Goal: Information Seeking & Learning: Learn about a topic

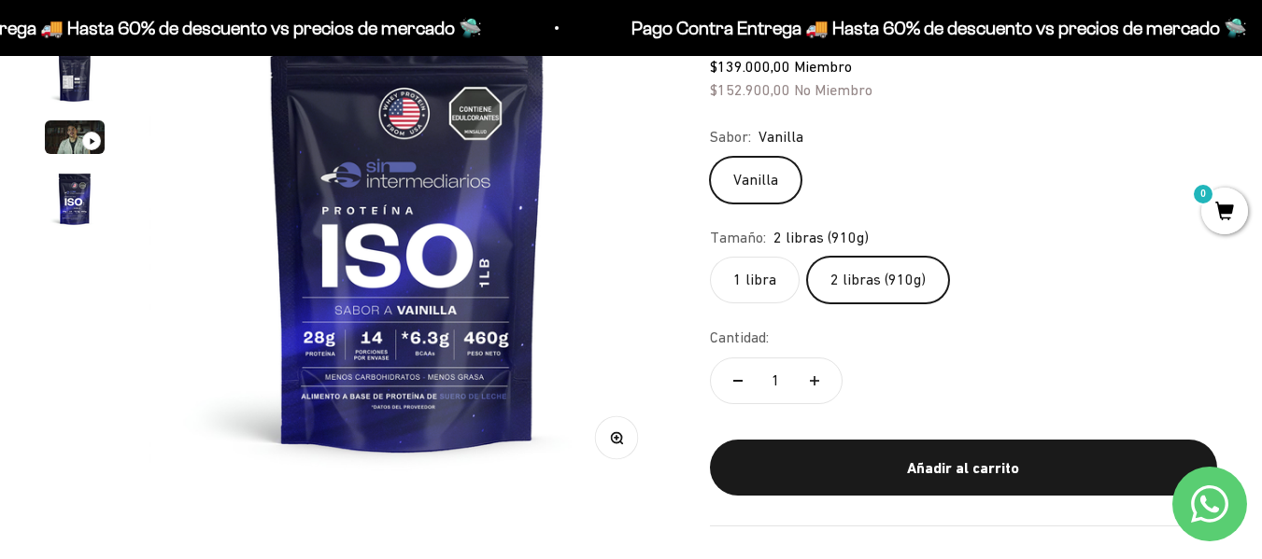
scroll to position [270, 0]
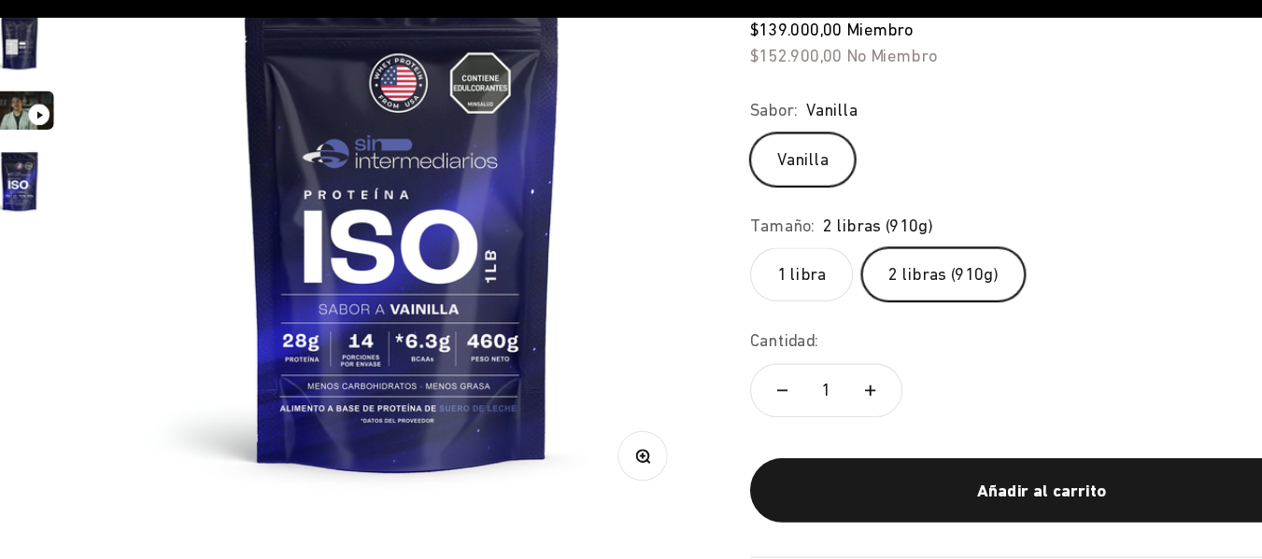
click at [754, 275] on label "1 libra" at bounding box center [755, 279] width 90 height 47
click at [710, 256] on input "1 libra" at bounding box center [709, 255] width 1 height 1
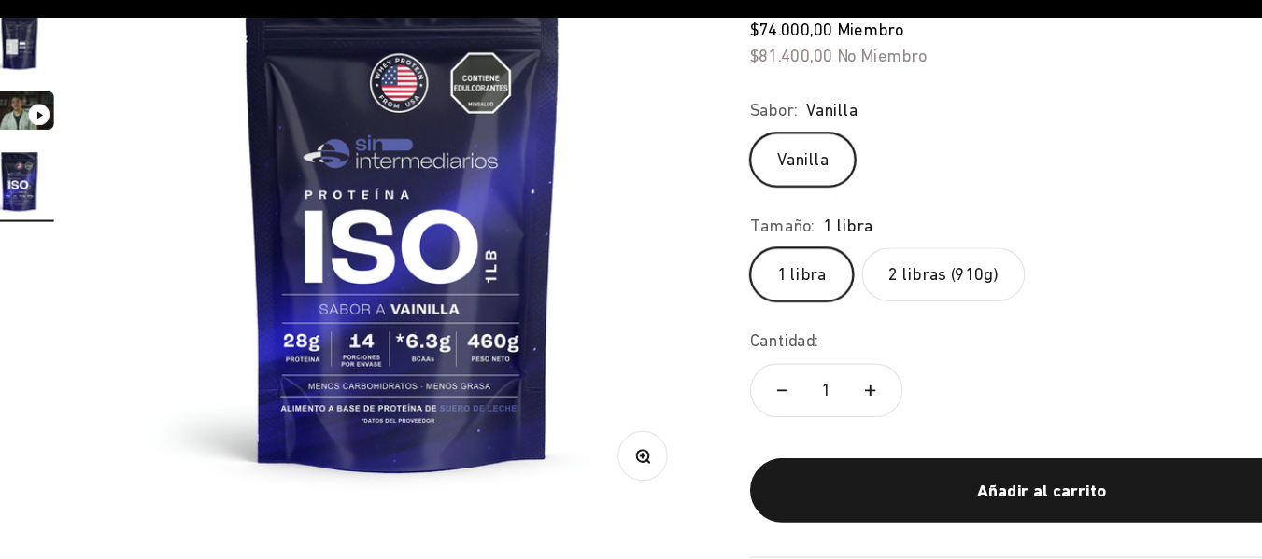
click at [871, 289] on label "2 libras (910g)" at bounding box center [878, 279] width 142 height 47
click at [710, 256] on input "2 libras (910g)" at bounding box center [709, 255] width 1 height 1
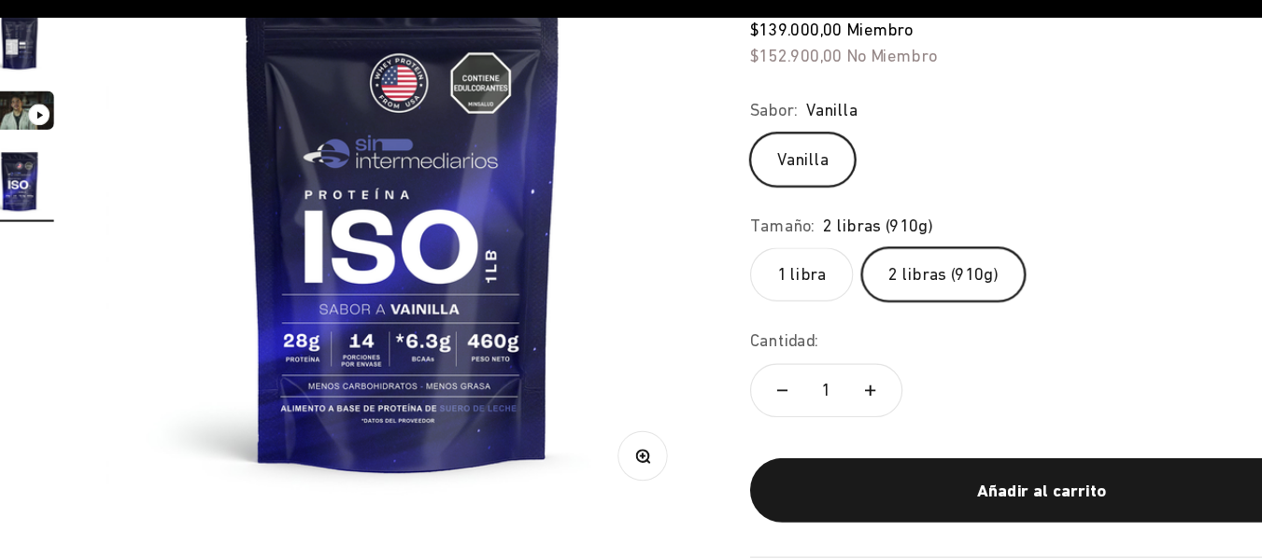
click at [751, 283] on label "1 libra" at bounding box center [755, 279] width 90 height 47
click at [710, 256] on input "1 libra" at bounding box center [709, 255] width 1 height 1
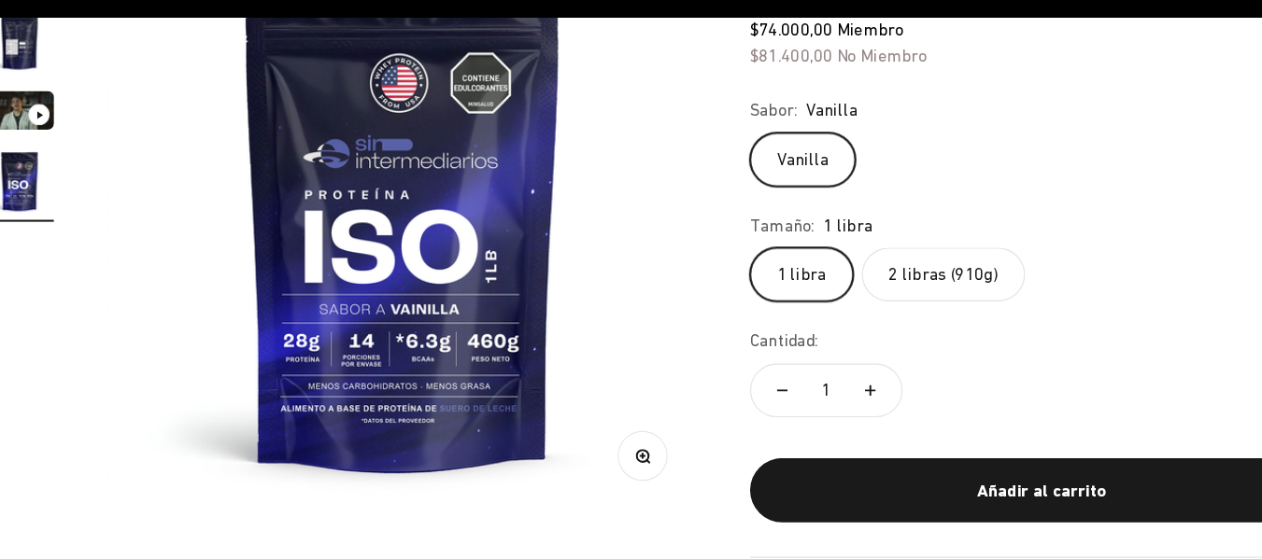
click at [901, 295] on label "2 libras (910g)" at bounding box center [878, 279] width 142 height 47
click at [710, 256] on input "2 libras (910g)" at bounding box center [709, 255] width 1 height 1
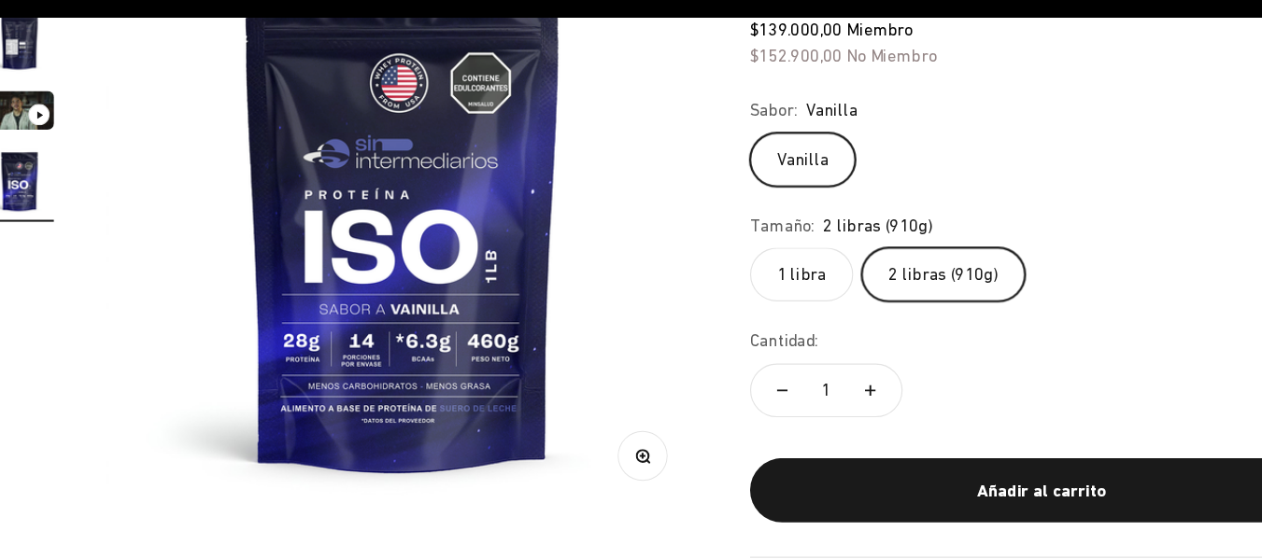
click at [738, 283] on label "1 libra" at bounding box center [755, 279] width 90 height 47
click at [710, 256] on input "1 libra" at bounding box center [709, 255] width 1 height 1
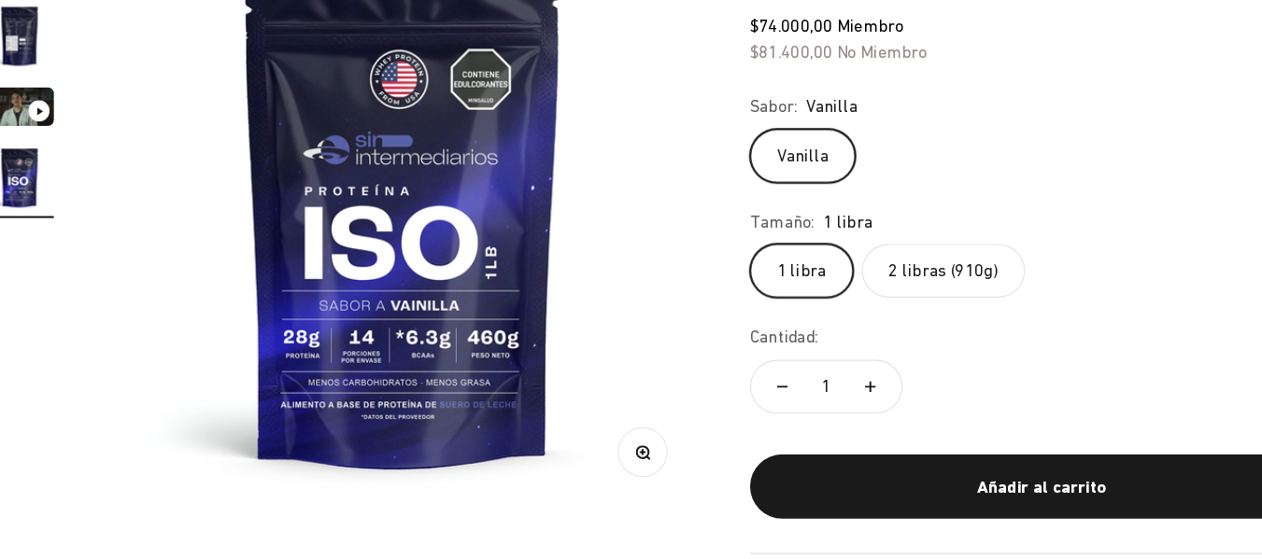
scroll to position [247, 0]
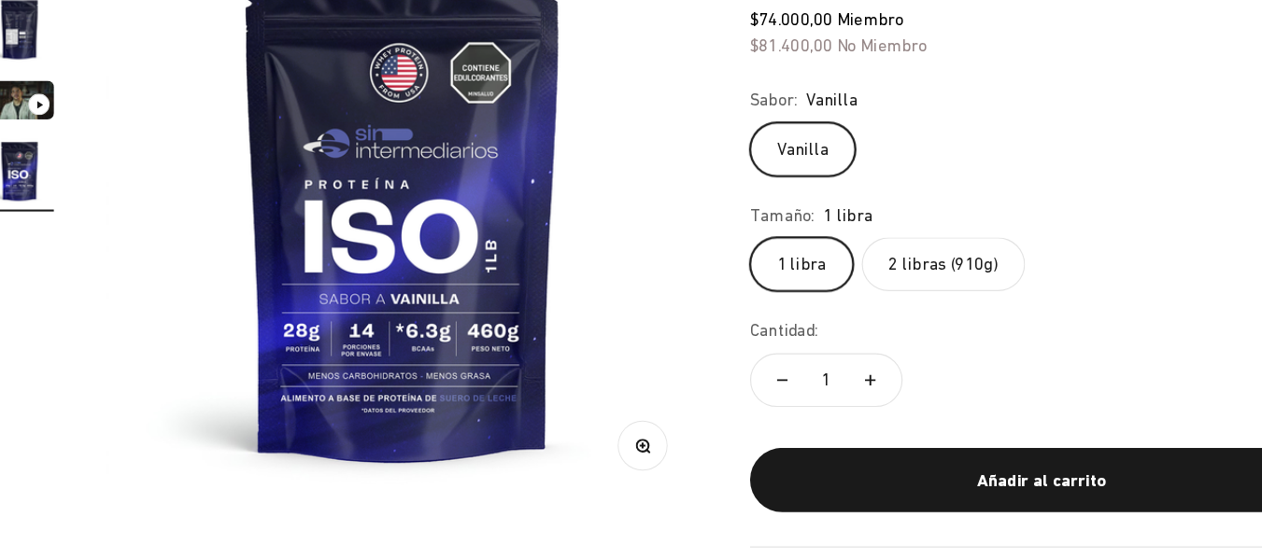
click at [840, 320] on label "2 libras (910g)" at bounding box center [878, 301] width 142 height 47
click at [710, 278] on input "2 libras (910g)" at bounding box center [709, 277] width 1 height 1
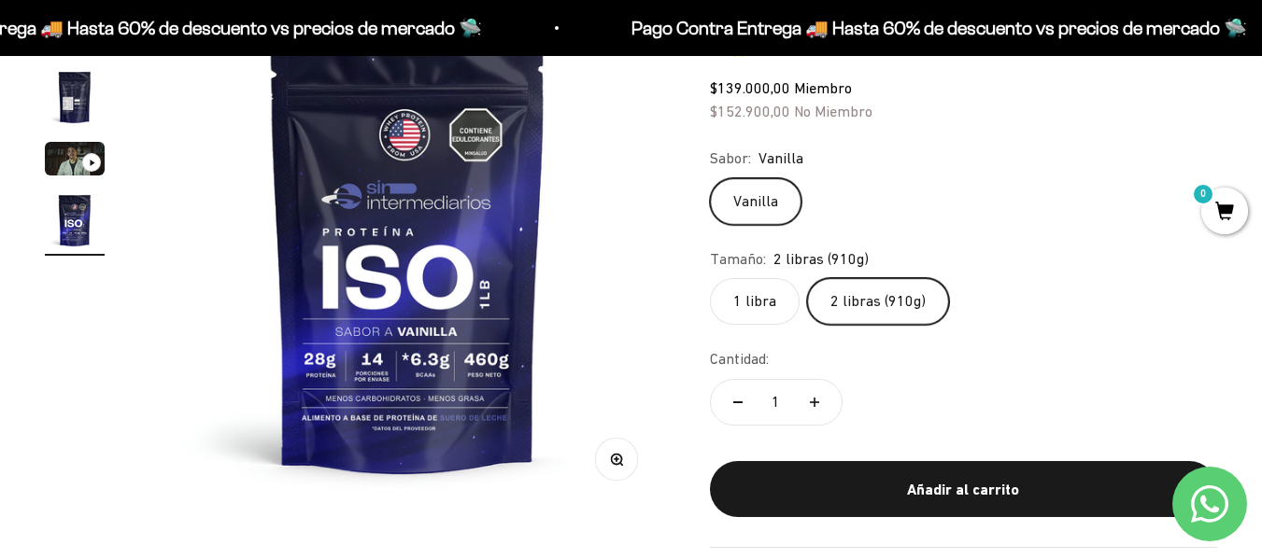
click at [48, 212] on img "Ir al artículo 4" at bounding box center [75, 220] width 60 height 60
click at [66, 221] on img "Ir al artículo 4" at bounding box center [75, 220] width 60 height 60
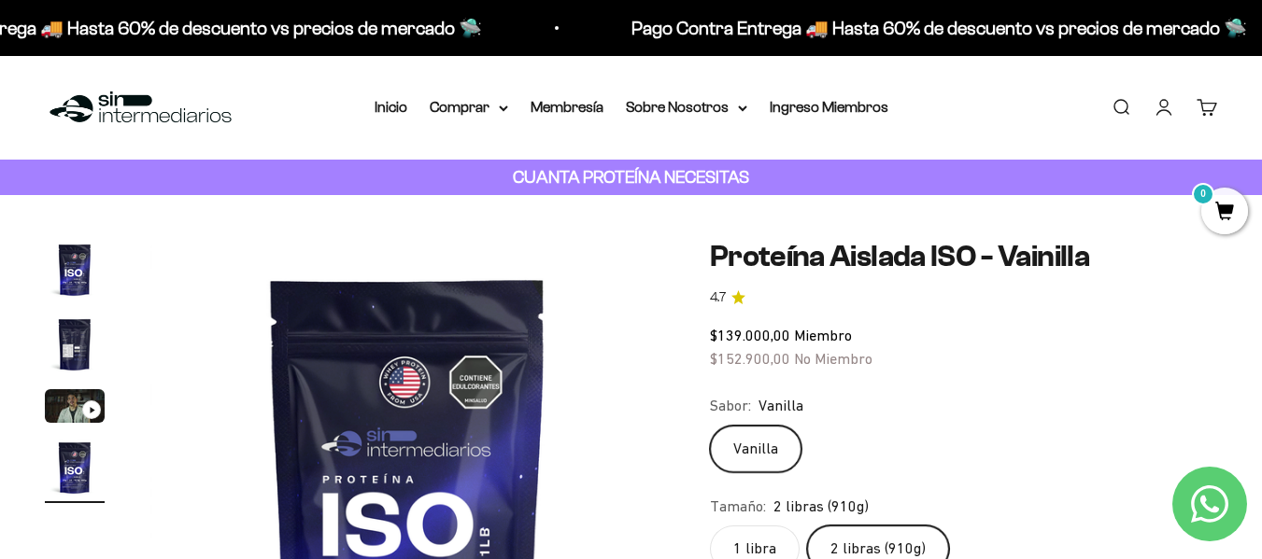
click at [81, 366] on img "Ir al artículo 2" at bounding box center [75, 345] width 60 height 60
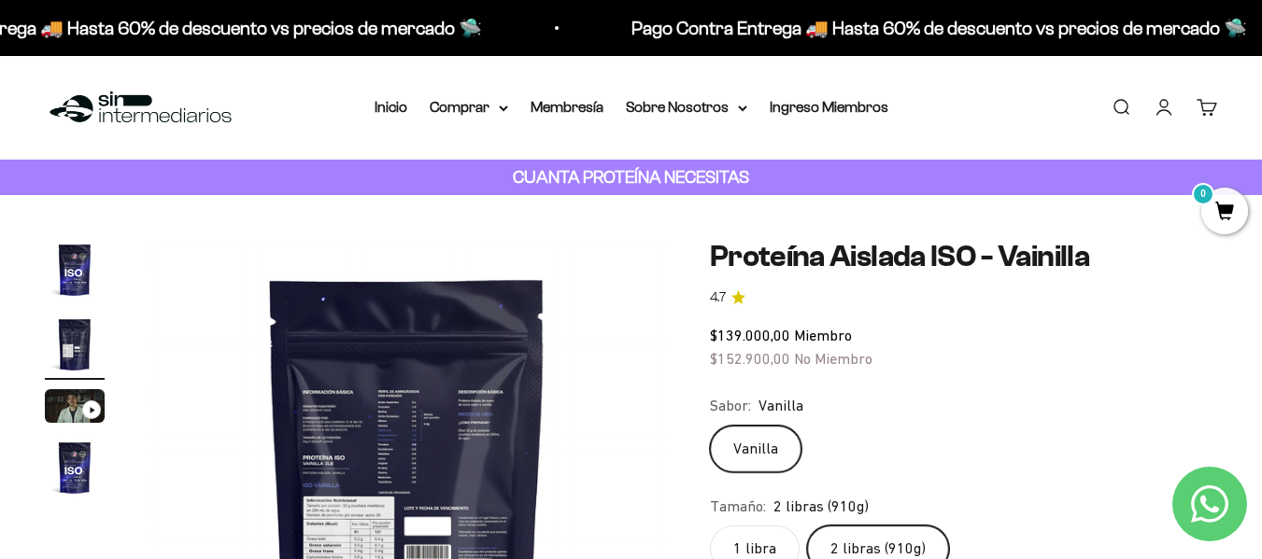
click at [81, 281] on img "Ir al artículo 1" at bounding box center [75, 270] width 60 height 60
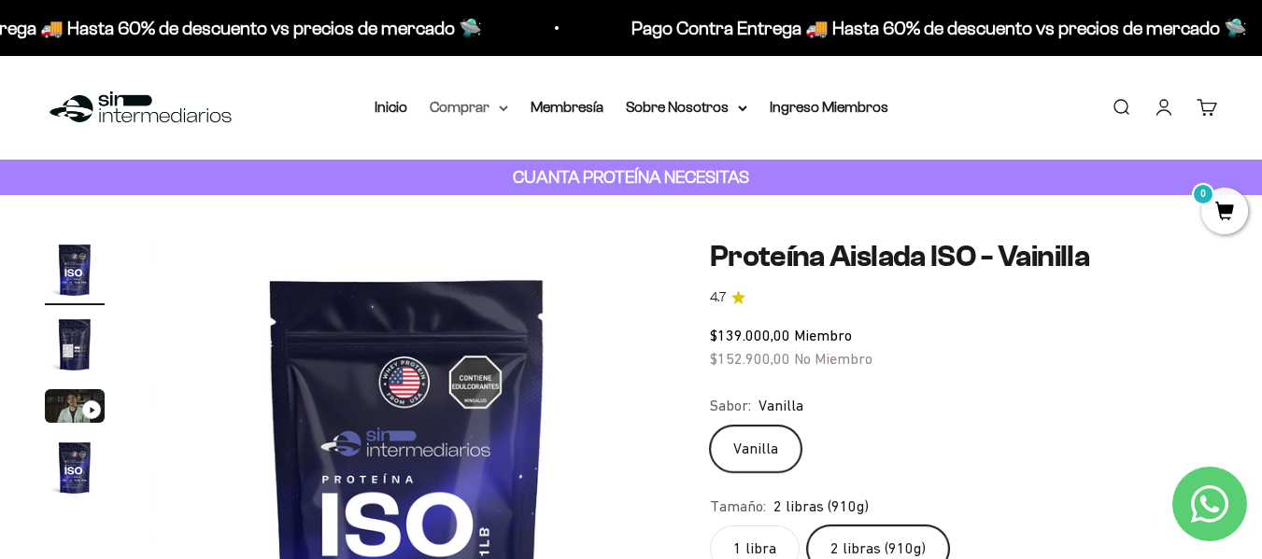
click at [480, 100] on summary "Comprar" at bounding box center [469, 107] width 78 height 24
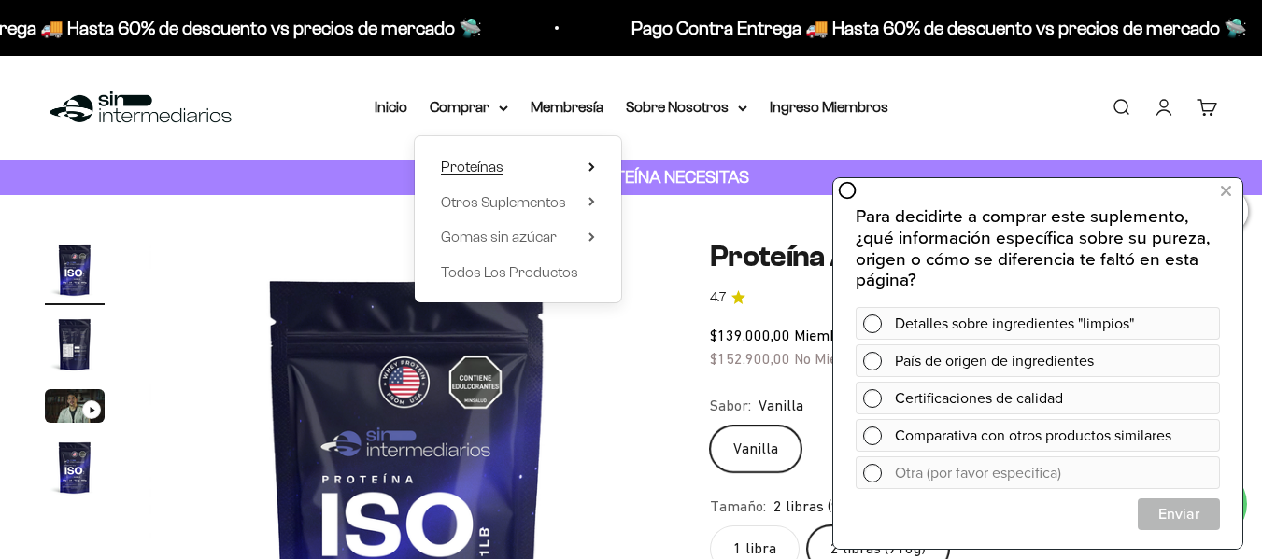
click at [500, 176] on span "Proteínas" at bounding box center [472, 167] width 63 height 24
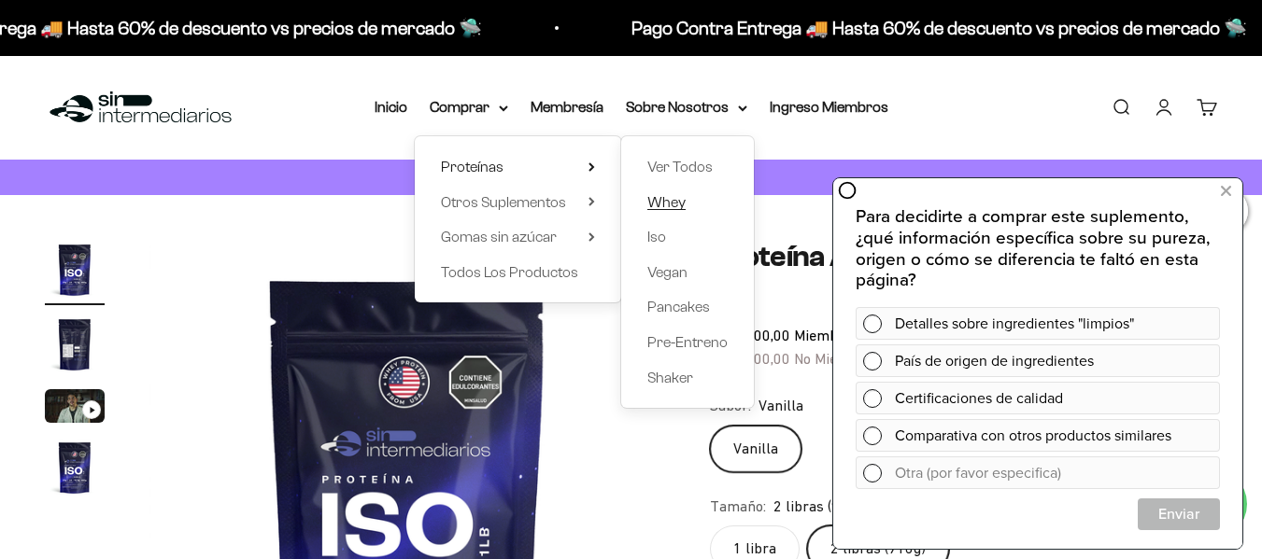
click at [671, 200] on span "Whey" at bounding box center [666, 202] width 38 height 16
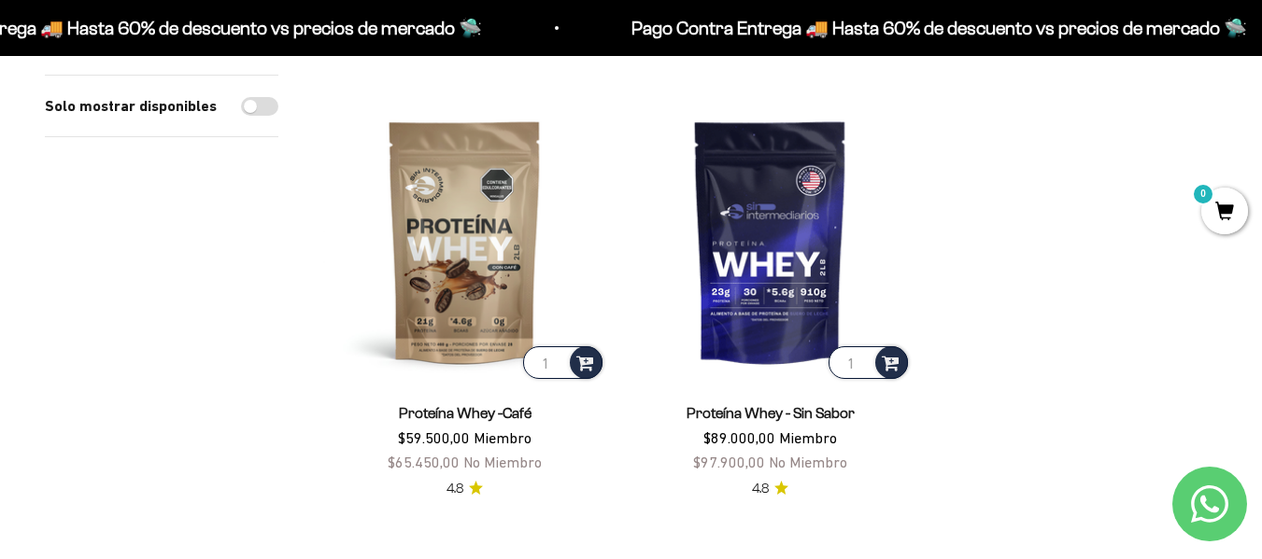
scroll to position [675, 0]
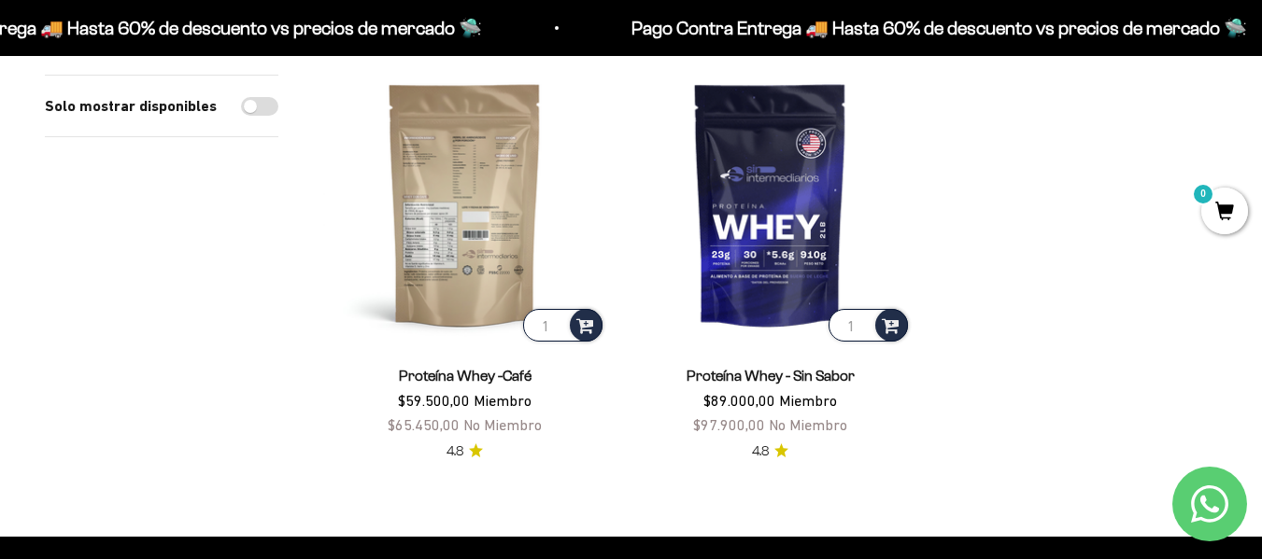
click at [423, 204] on img at bounding box center [464, 204] width 283 height 283
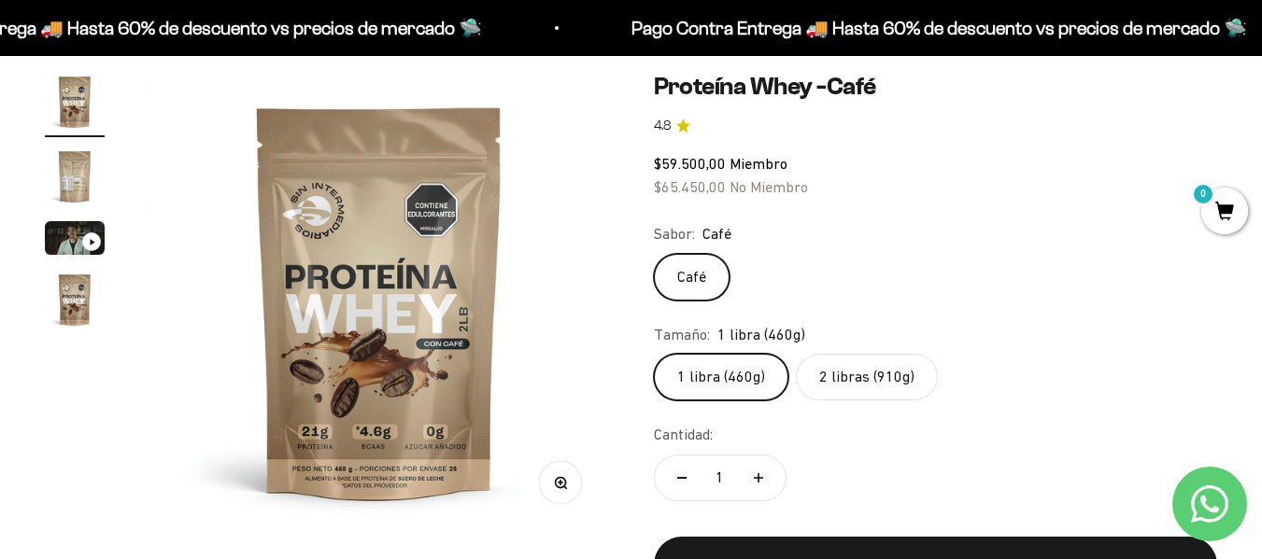
click at [872, 383] on label "2 libras (910g)" at bounding box center [867, 377] width 142 height 47
click at [654, 354] on input "2 libras (910g)" at bounding box center [653, 353] width 1 height 1
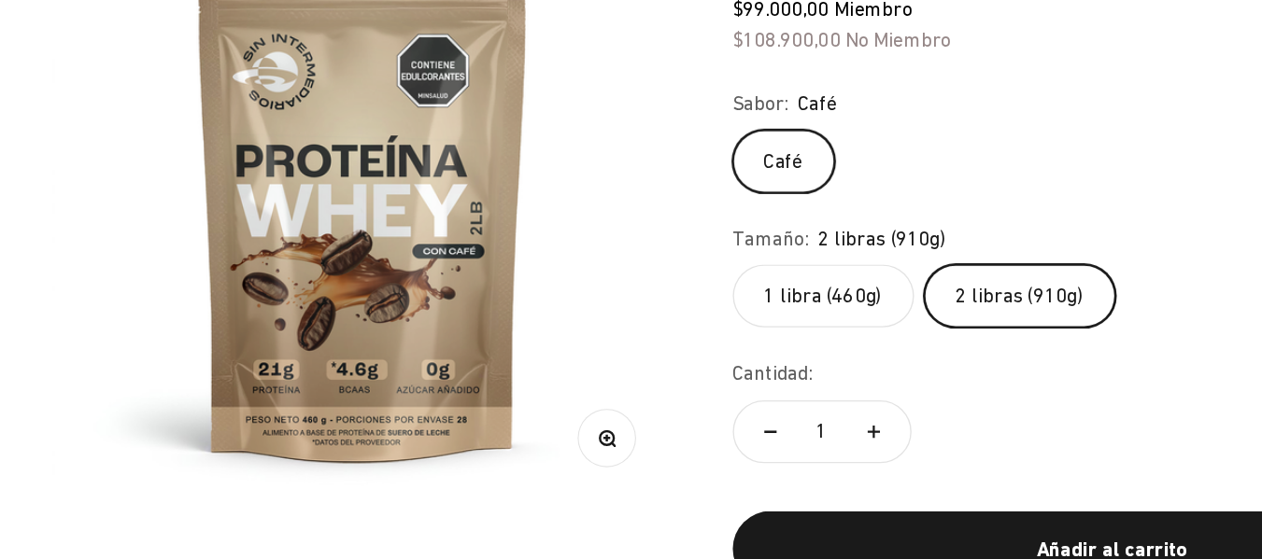
scroll to position [179, 0]
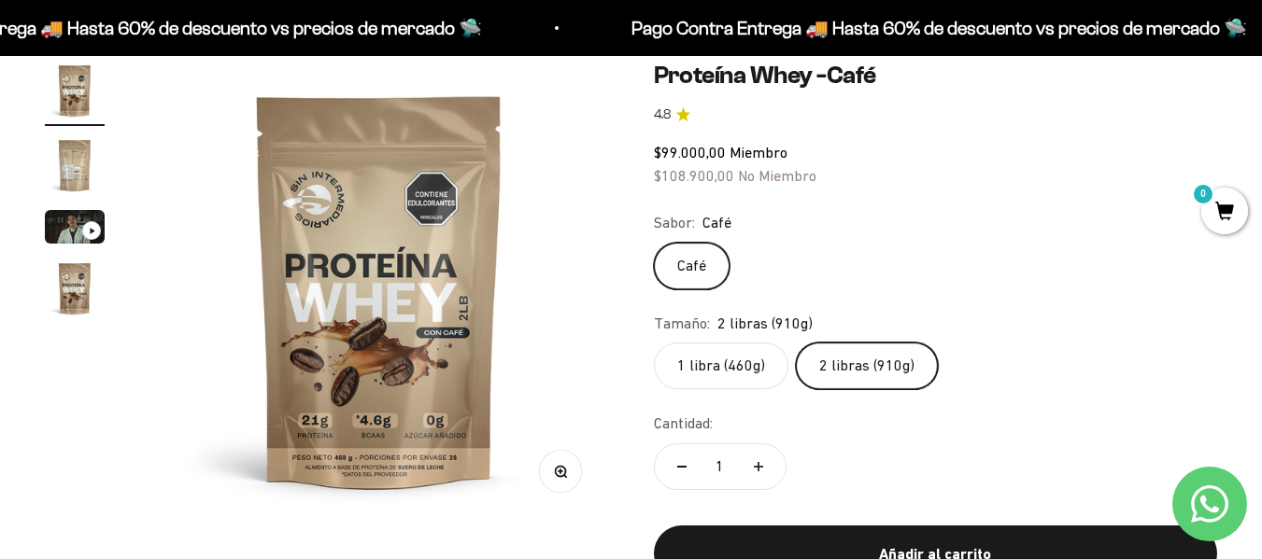
click at [64, 176] on img "Ir al artículo 2" at bounding box center [75, 165] width 60 height 60
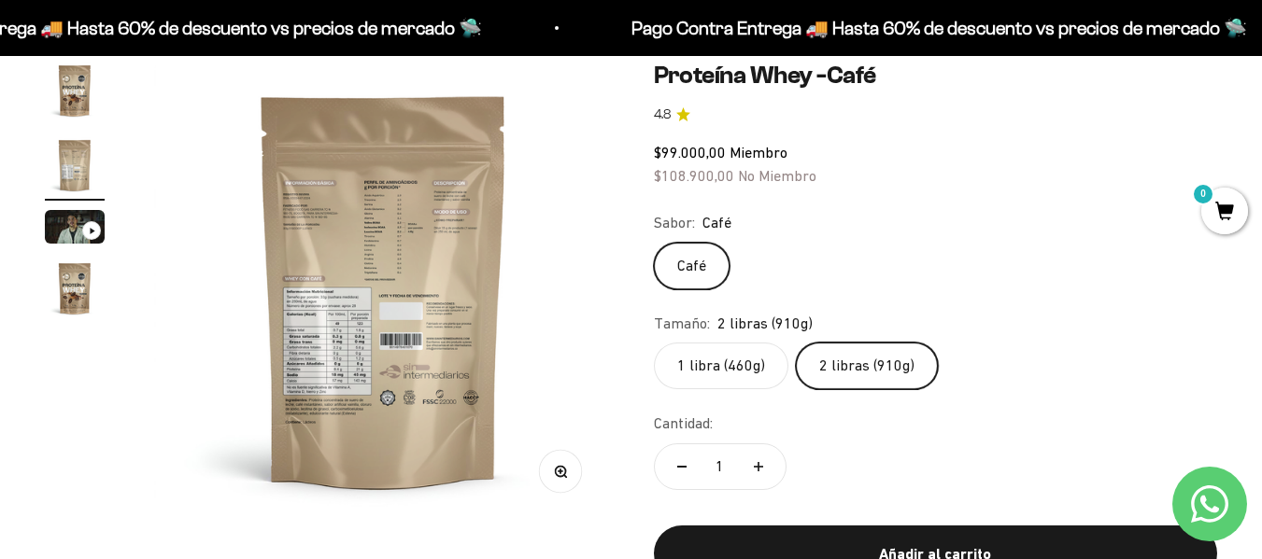
scroll to position [0, 471]
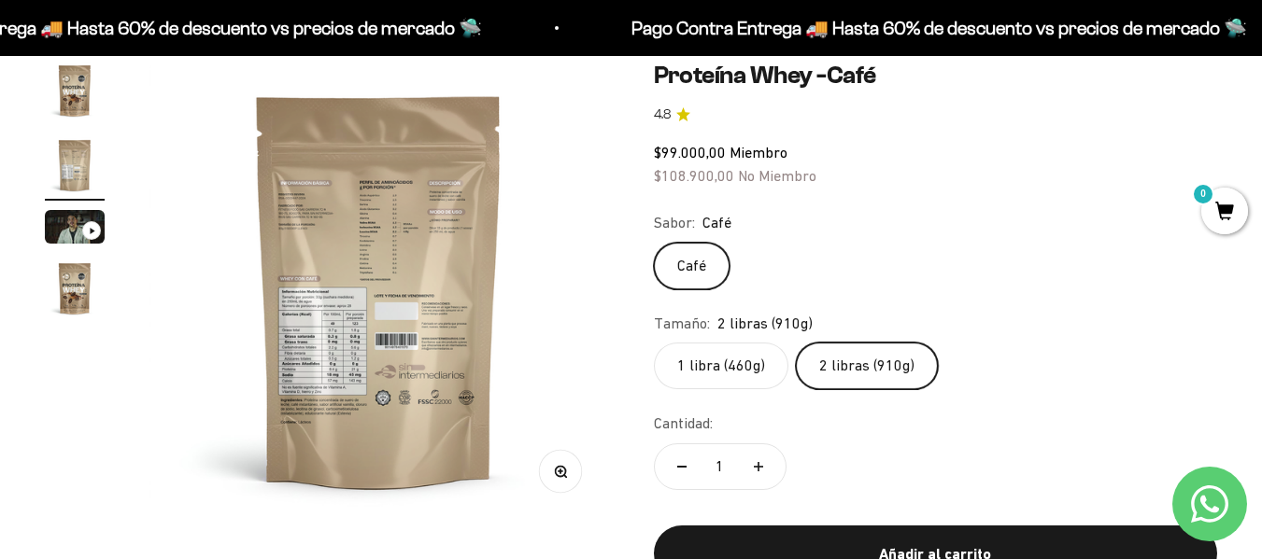
click at [78, 273] on img "Ir al artículo 4" at bounding box center [75, 289] width 60 height 60
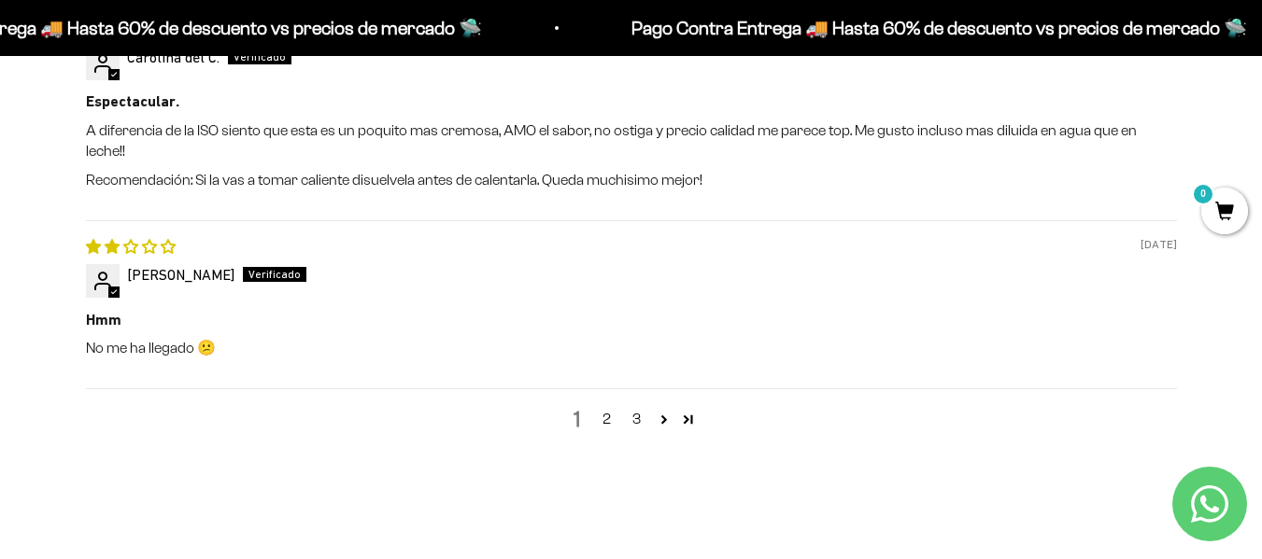
scroll to position [2573, 0]
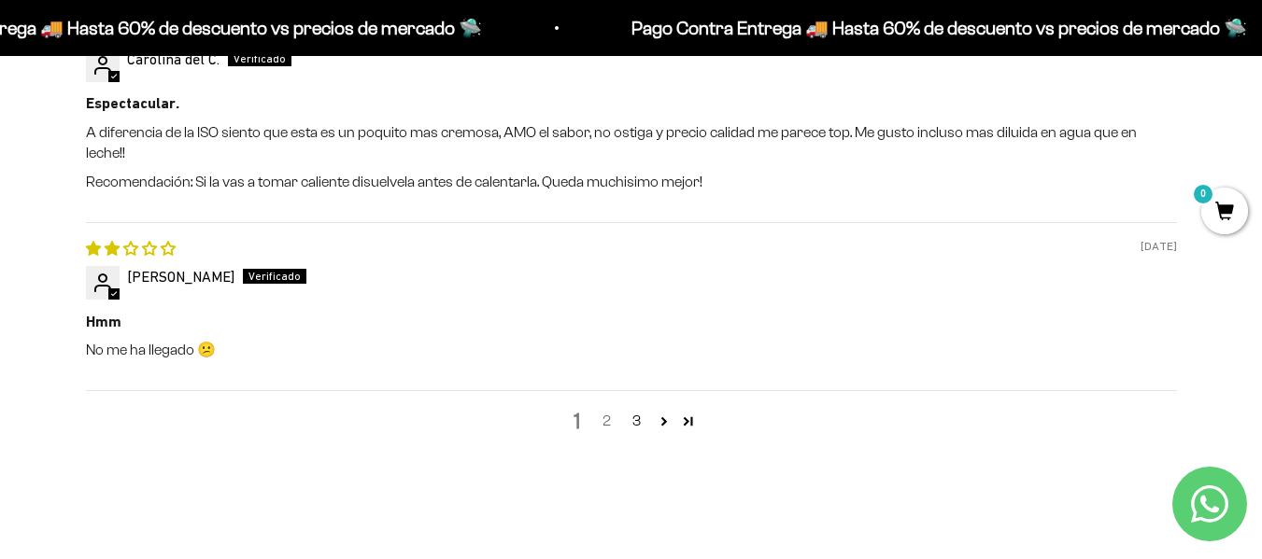
click at [592, 410] on link "2" at bounding box center [607, 421] width 30 height 22
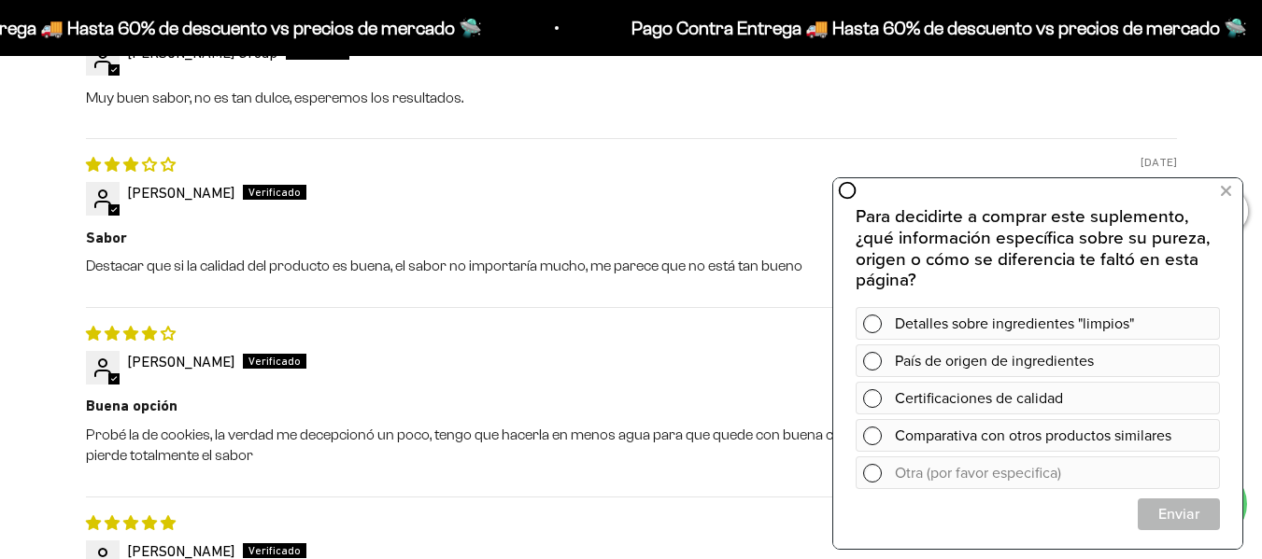
scroll to position [2290, 0]
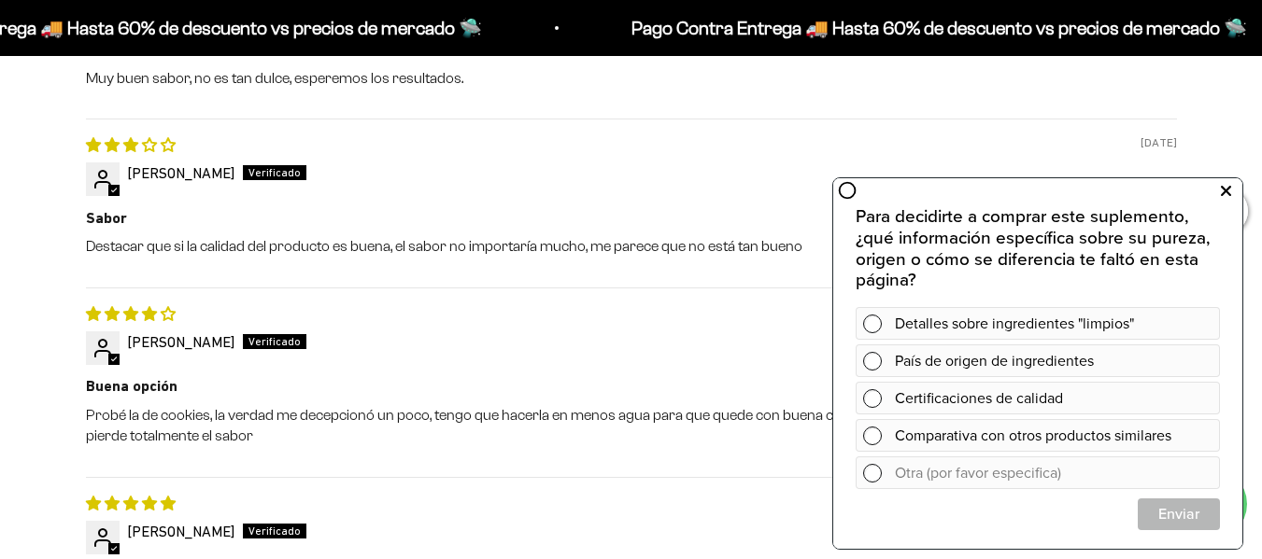
click at [1210, 186] on button at bounding box center [1225, 191] width 34 height 30
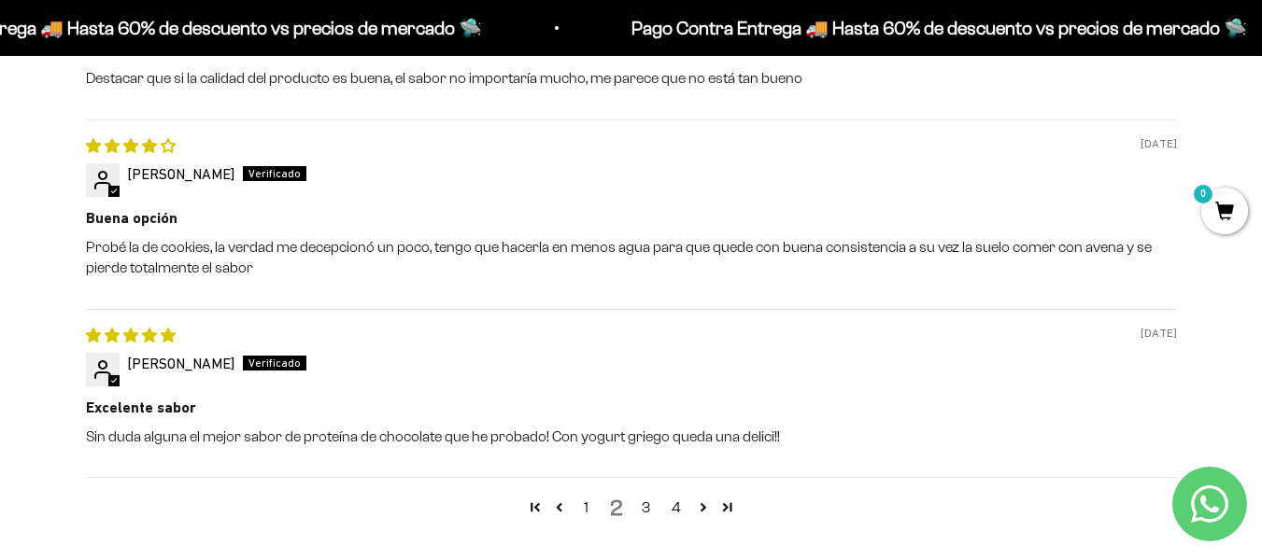
scroll to position [2632, 0]
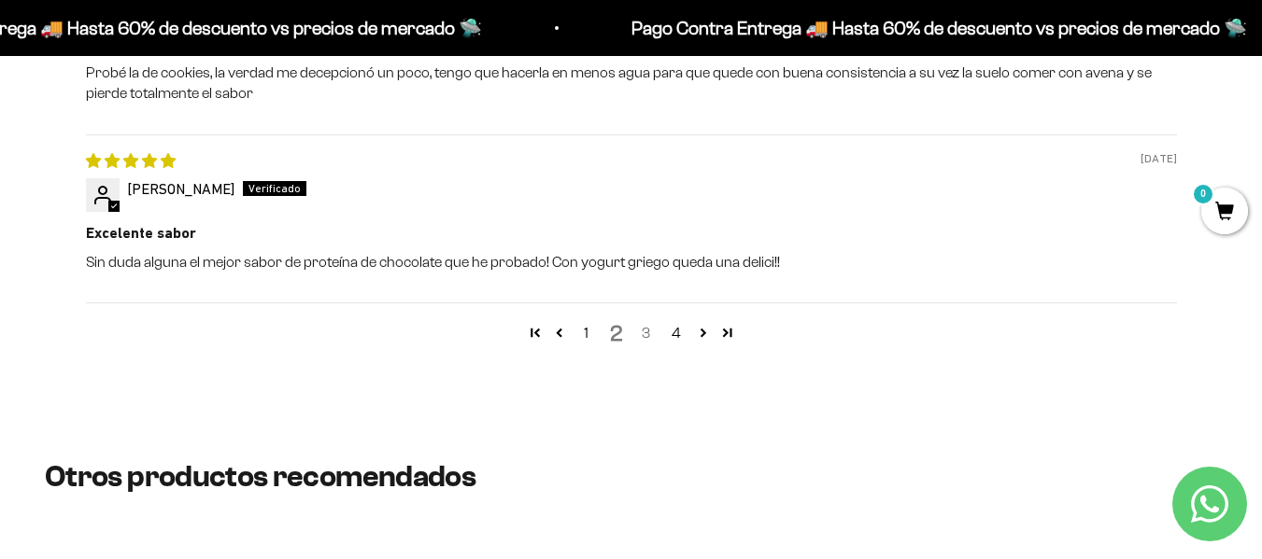
click at [637, 331] on link "3" at bounding box center [646, 333] width 30 height 22
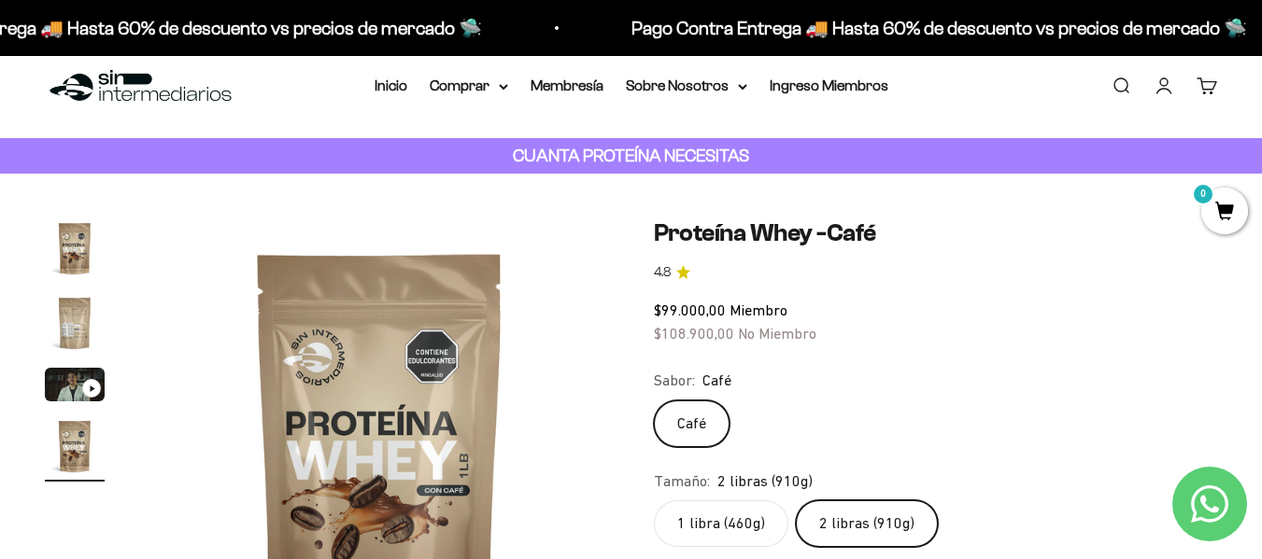
scroll to position [0, 0]
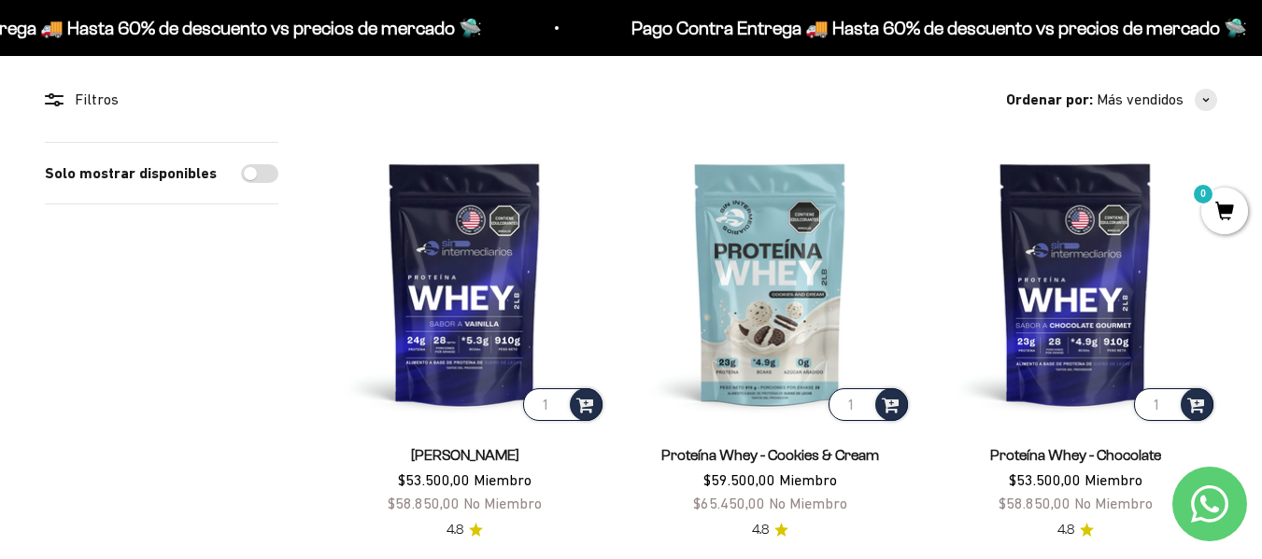
scroll to position [151, 0]
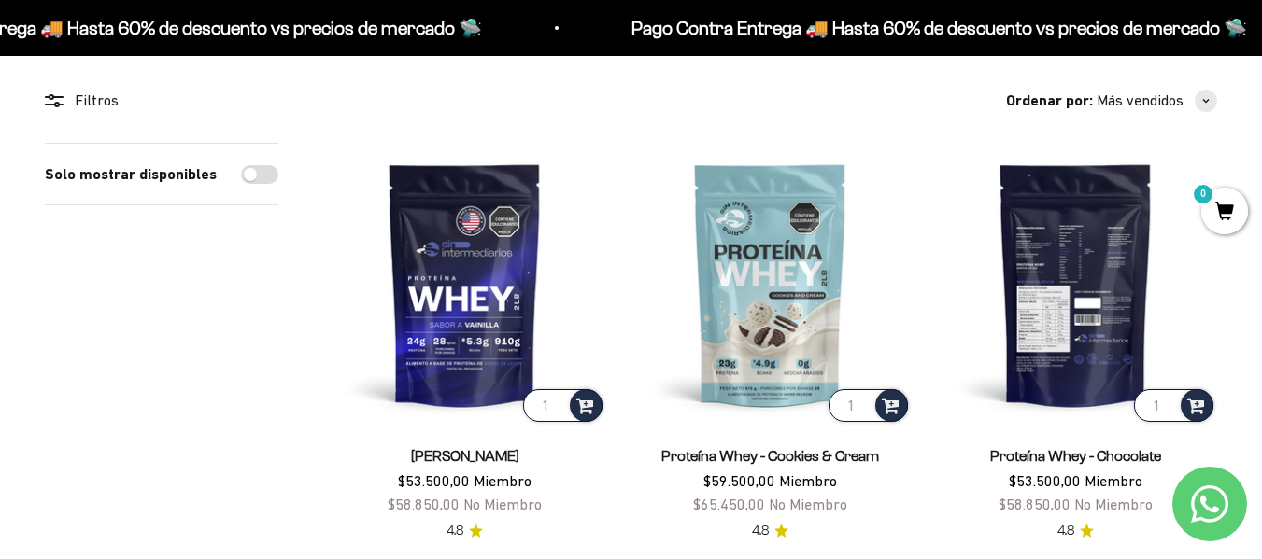
click at [1063, 369] on img at bounding box center [1075, 284] width 283 height 283
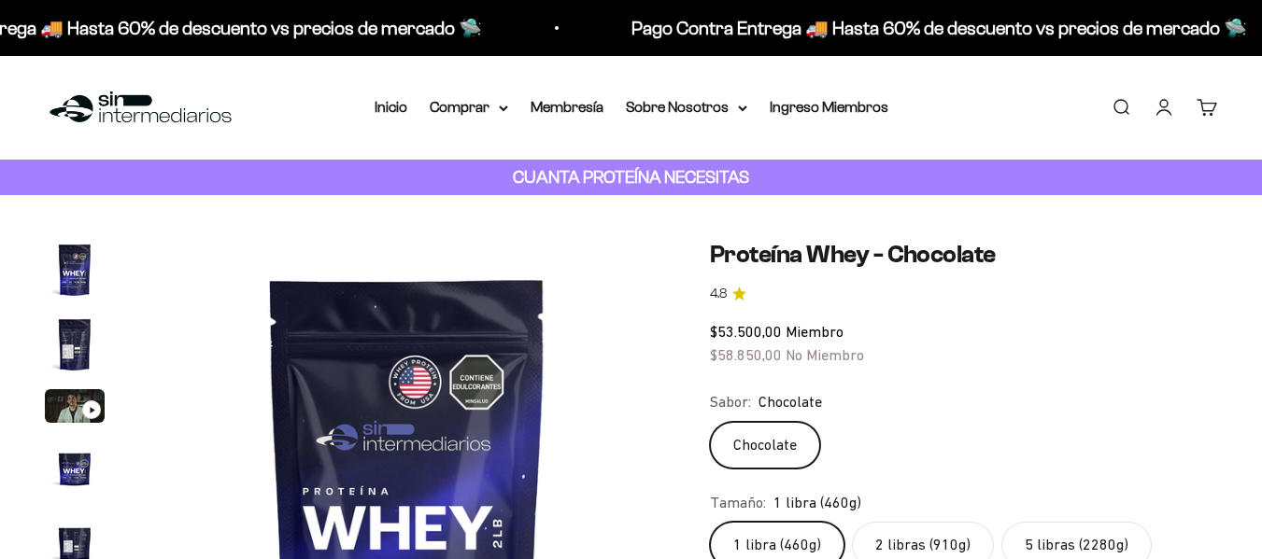
scroll to position [117, 0]
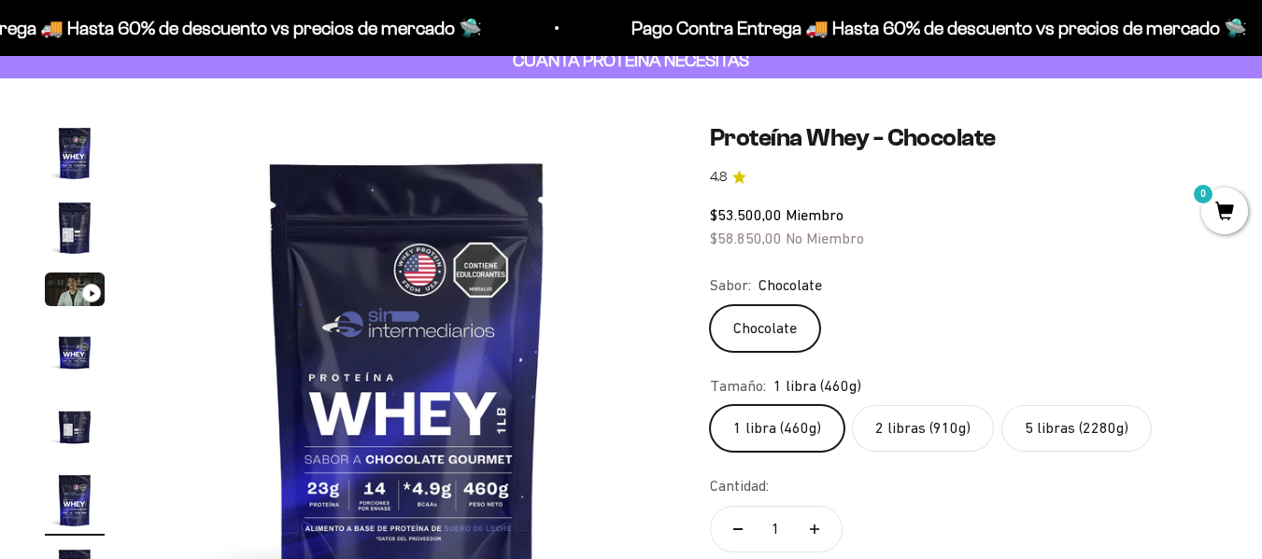
click at [1058, 413] on label "5 libras (2280g)" at bounding box center [1076, 428] width 150 height 47
click at [710, 405] on input "5 libras (2280g)" at bounding box center [709, 404] width 1 height 1
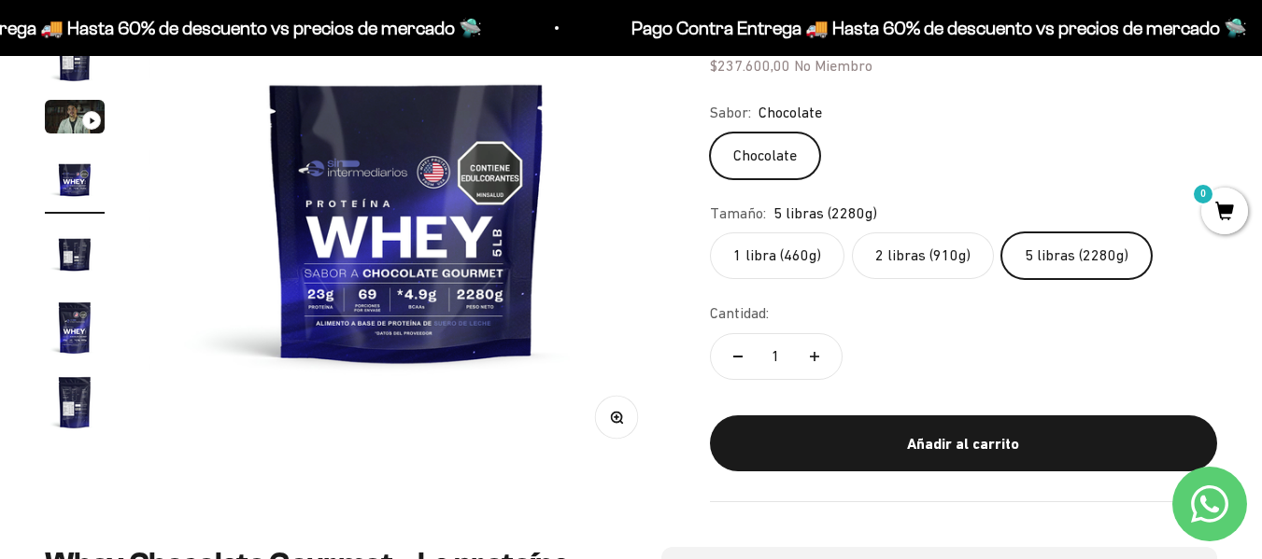
scroll to position [290, 0]
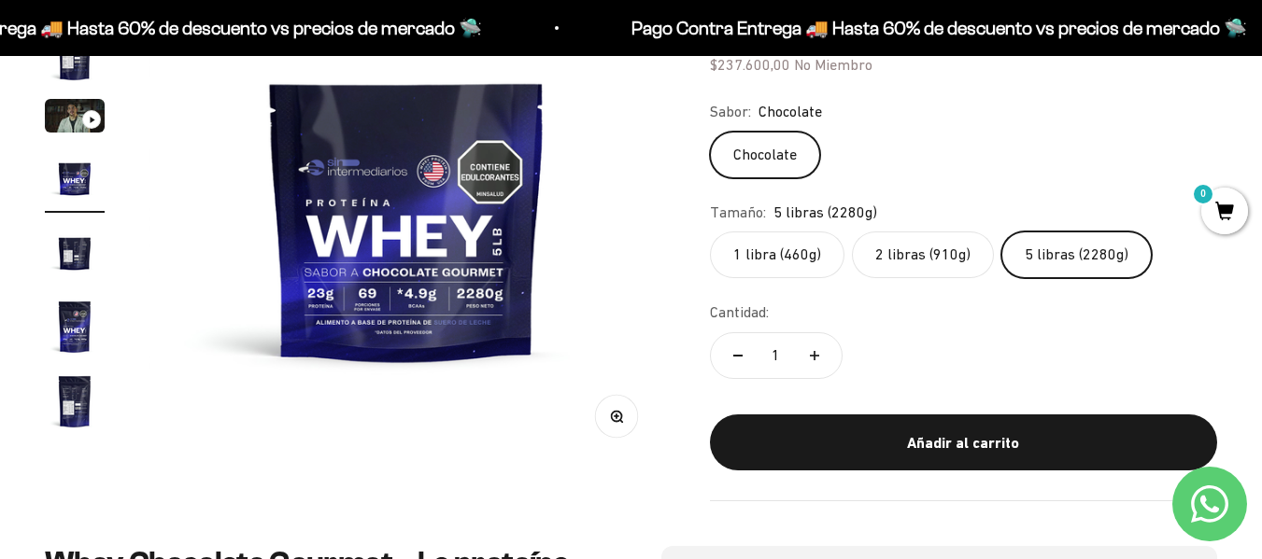
click at [70, 261] on img "Ir al artículo 5" at bounding box center [75, 252] width 60 height 60
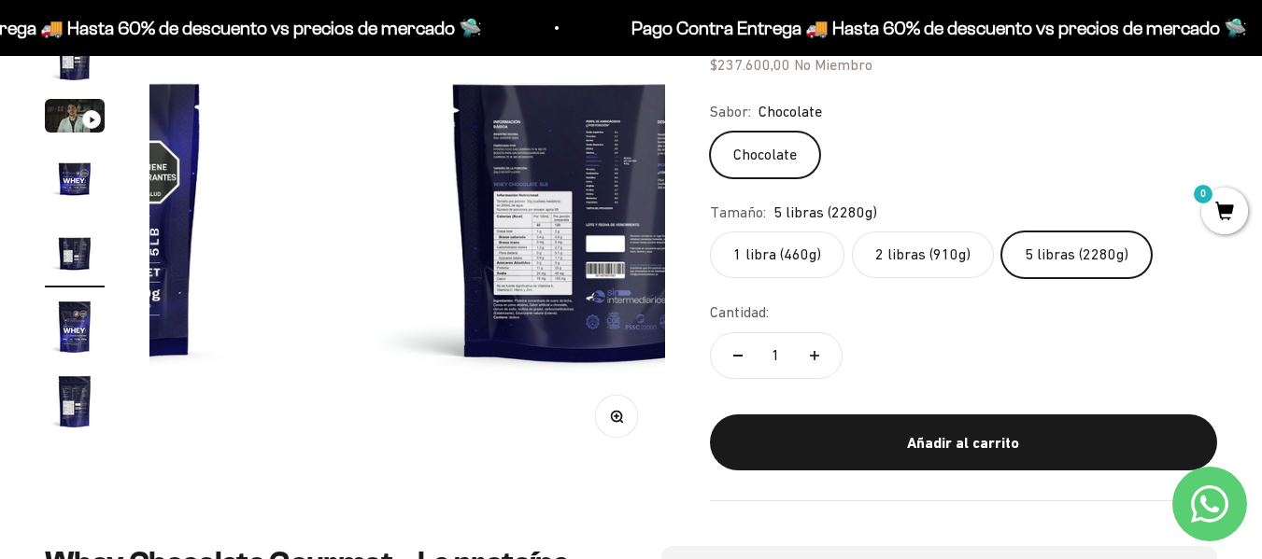
scroll to position [0, 2106]
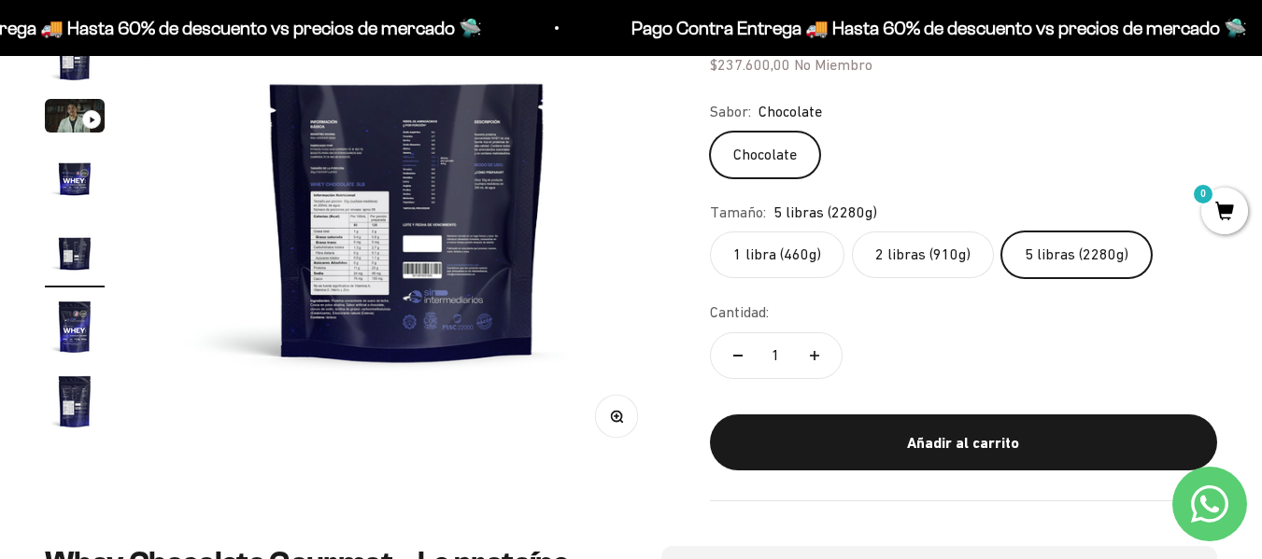
click at [68, 297] on img "Ir al artículo 6" at bounding box center [75, 327] width 60 height 60
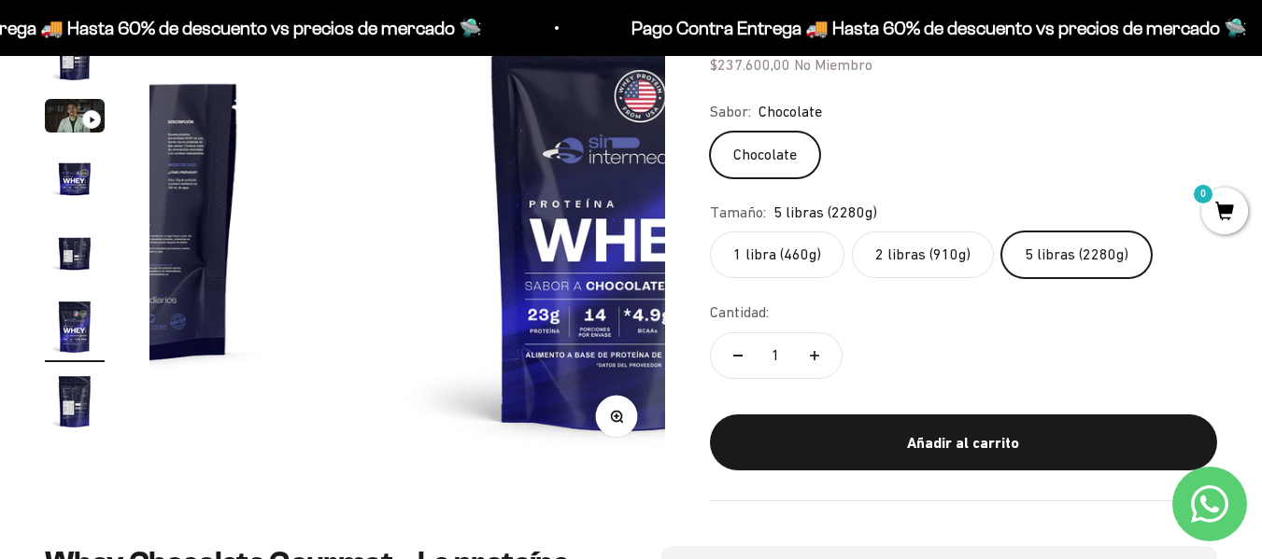
scroll to position [0, 2632]
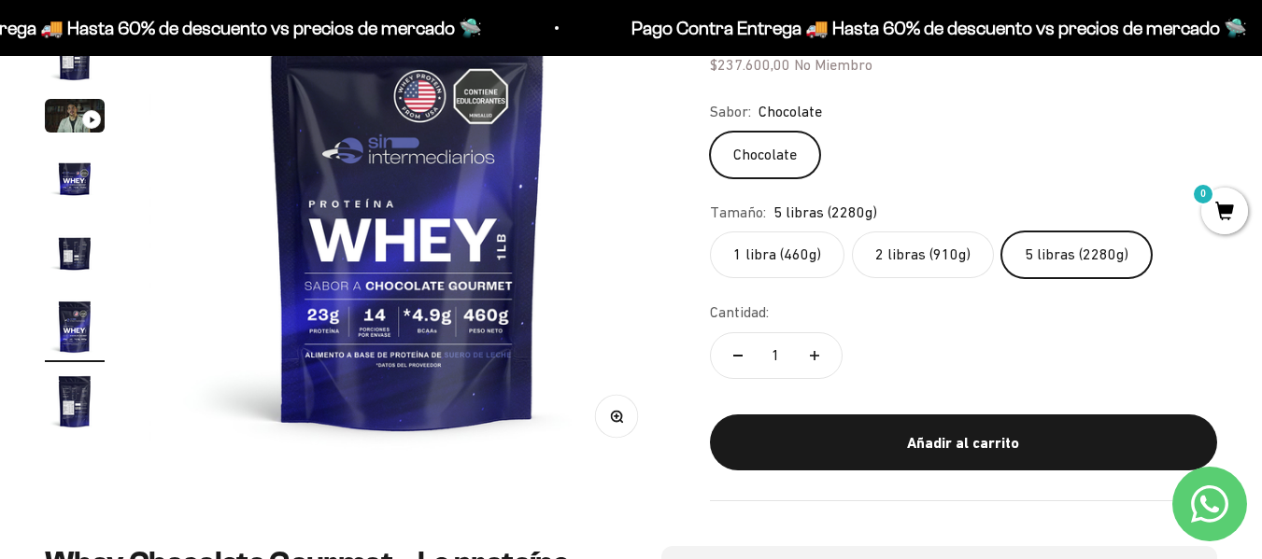
click at [65, 409] on img "Ir al artículo 7" at bounding box center [75, 402] width 60 height 60
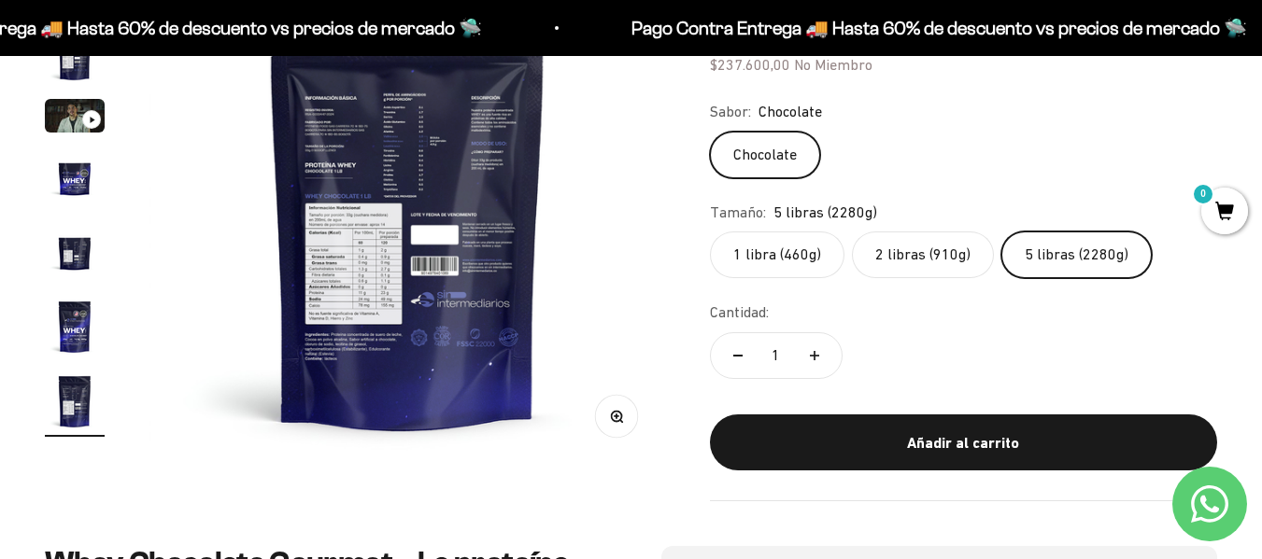
click at [52, 333] on img "Ir al artículo 6" at bounding box center [75, 327] width 60 height 60
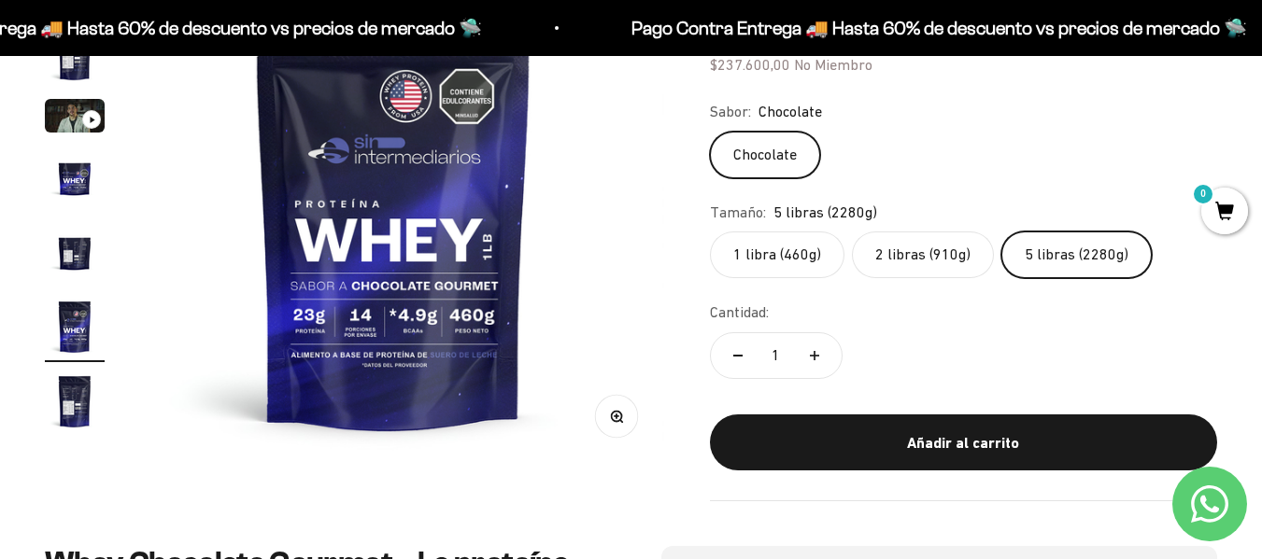
click at [63, 283] on button "Ir al artículo 5" at bounding box center [75, 254] width 60 height 65
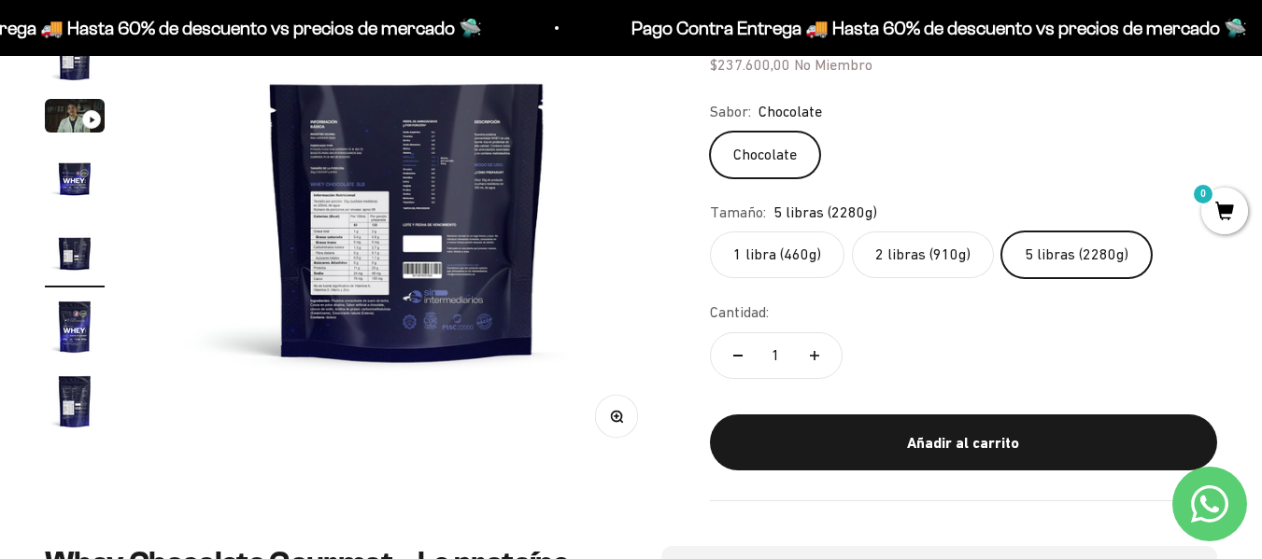
click at [64, 197] on img "Ir al artículo 4" at bounding box center [75, 178] width 60 height 60
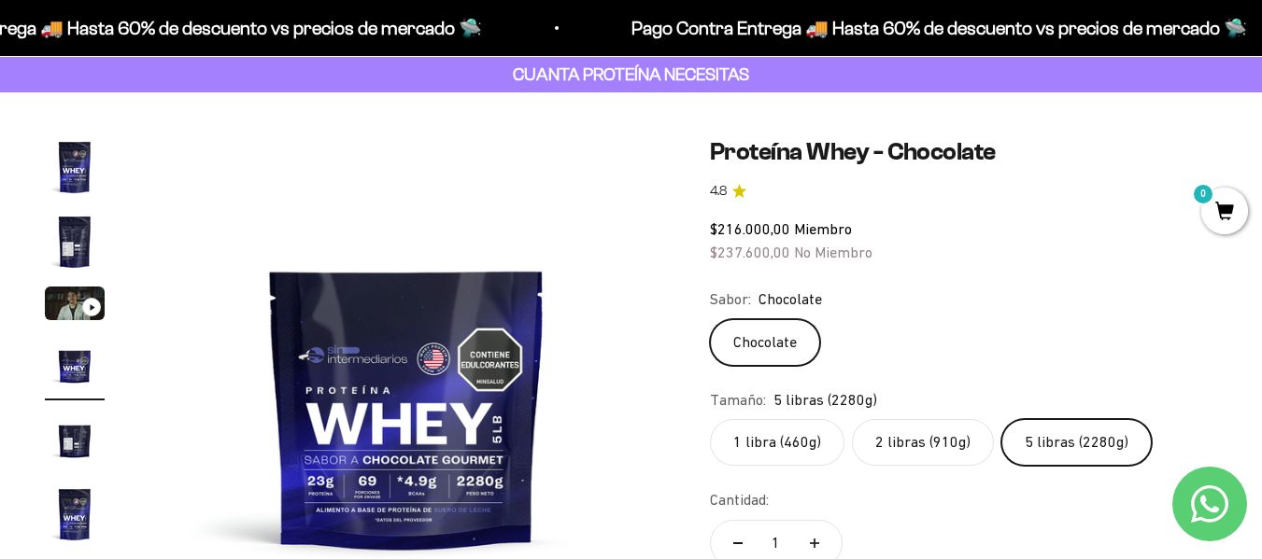
scroll to position [98, 0]
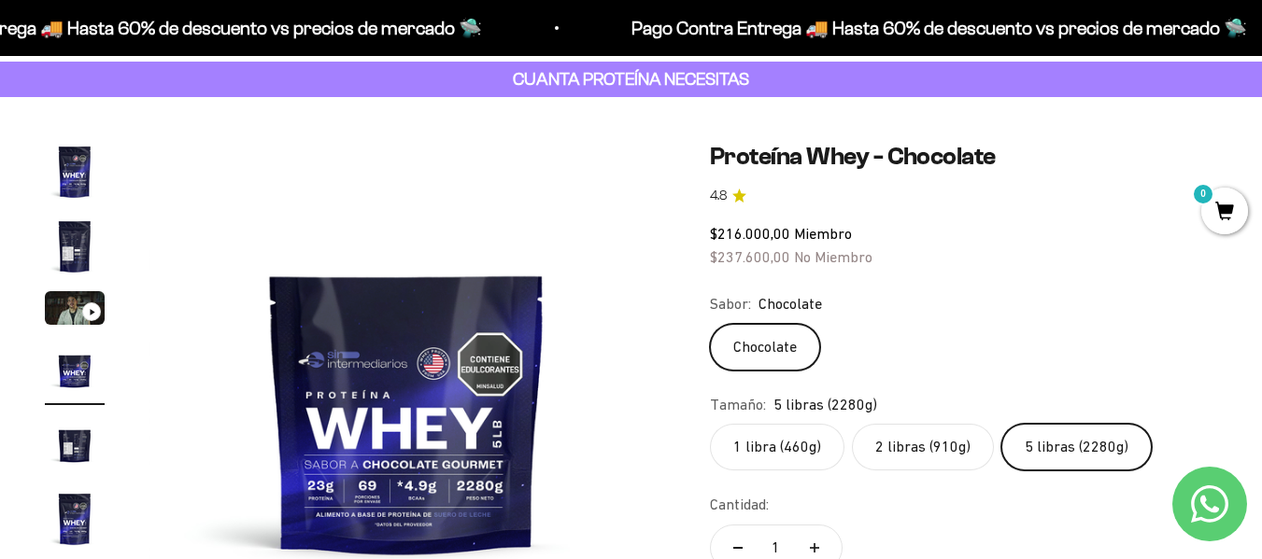
click at [69, 234] on img "Ir al artículo 2" at bounding box center [75, 247] width 60 height 60
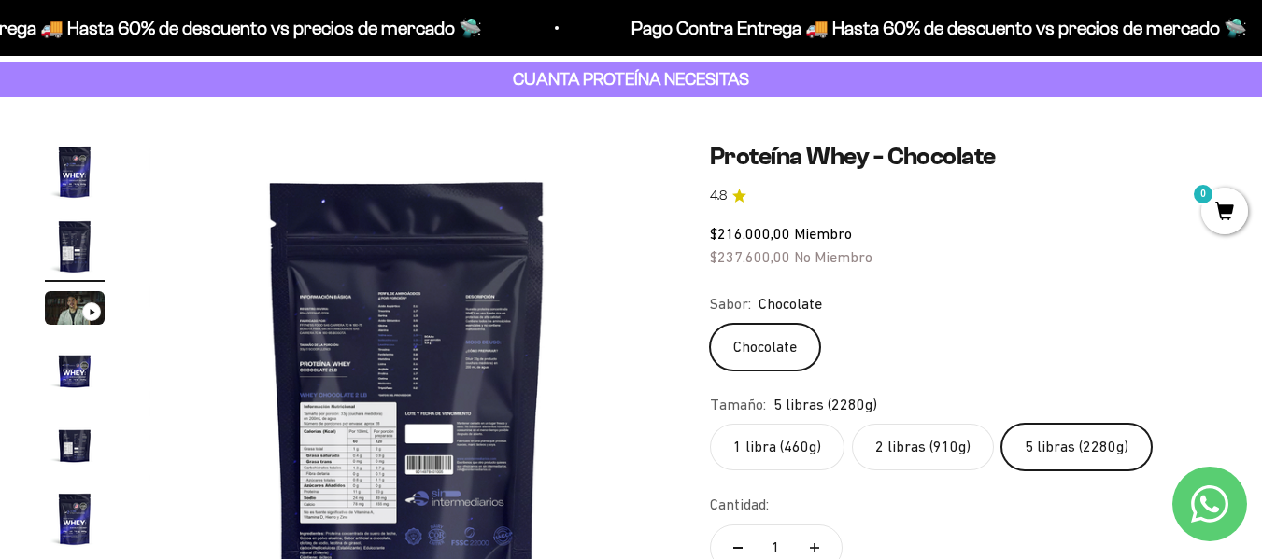
click at [63, 183] on img "Ir al artículo 1" at bounding box center [75, 172] width 60 height 60
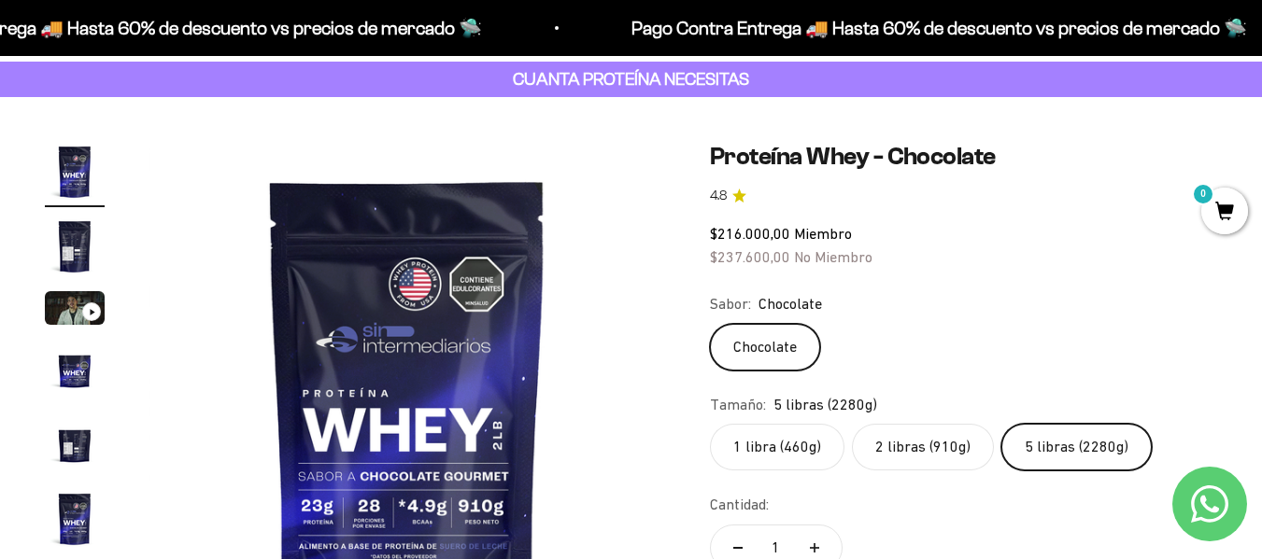
scroll to position [268, 0]
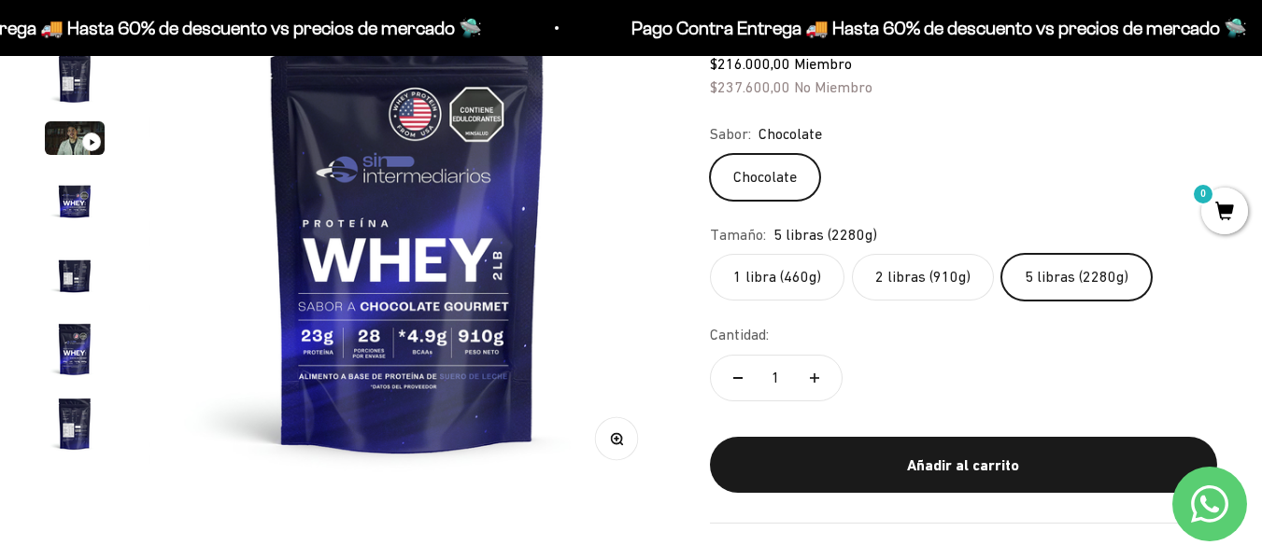
click at [91, 269] on img "Ir al artículo 5" at bounding box center [75, 275] width 60 height 60
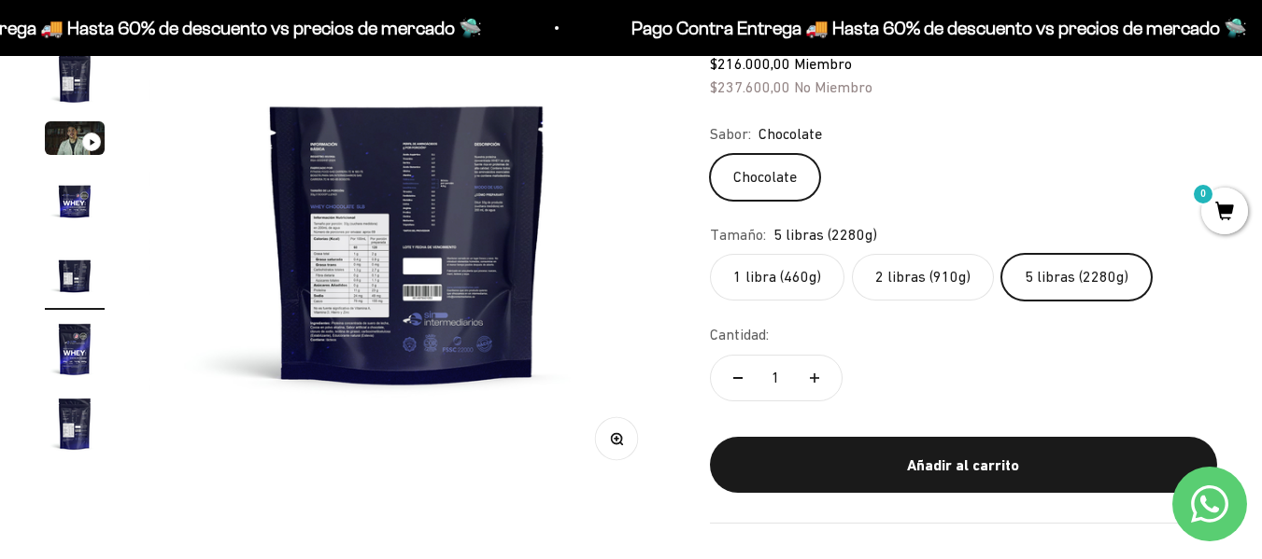
click at [77, 195] on img "Ir al artículo 4" at bounding box center [75, 200] width 60 height 60
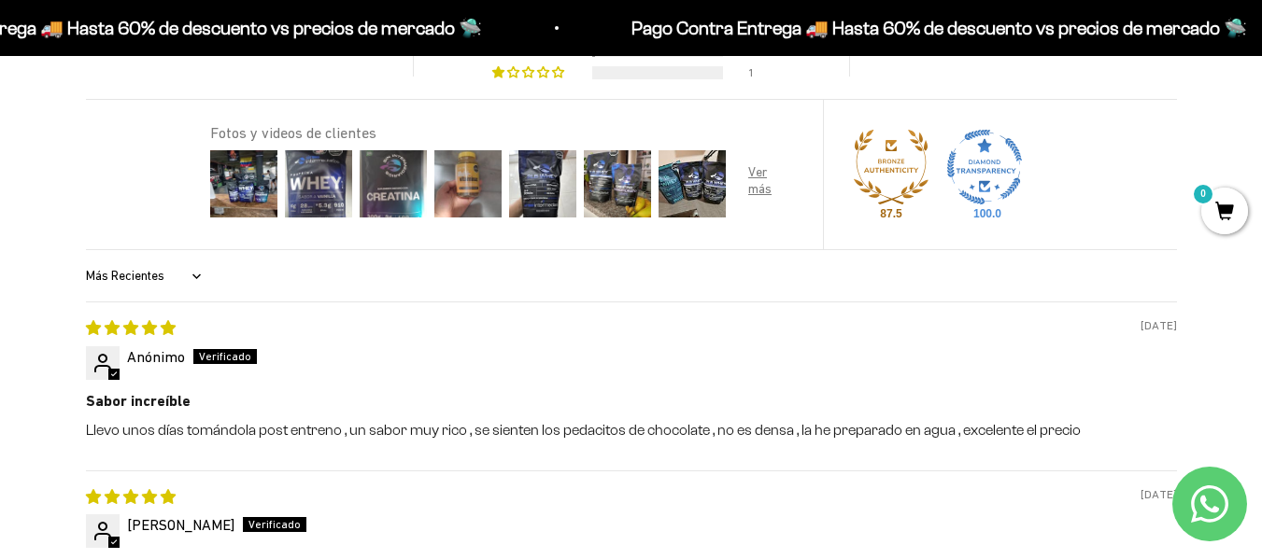
scroll to position [1938, 0]
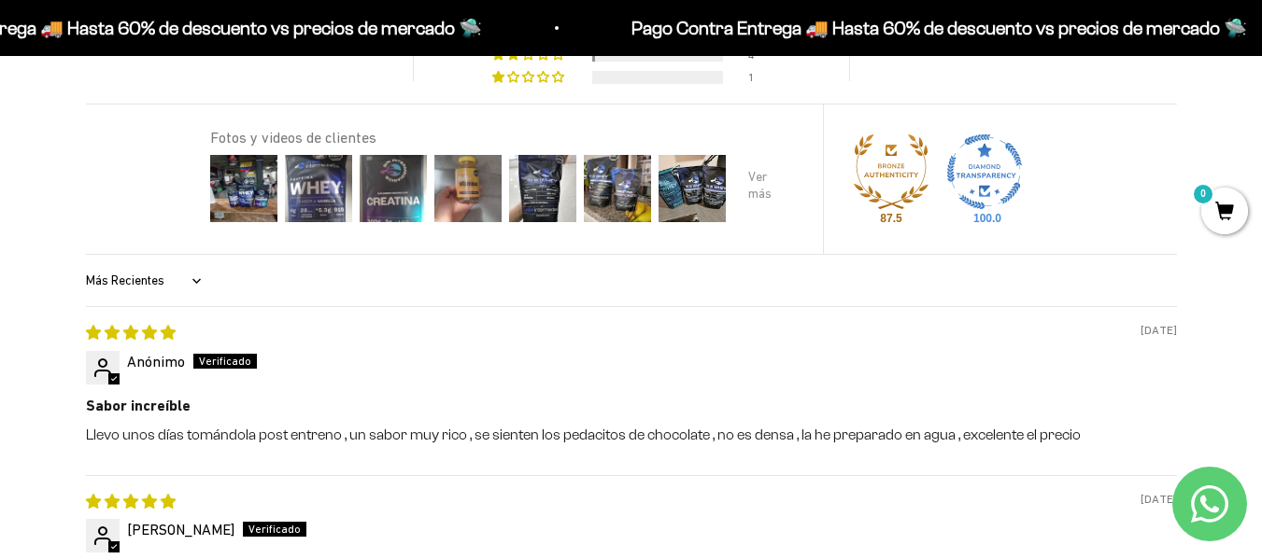
click at [767, 177] on div at bounding box center [766, 188] width 75 height 75
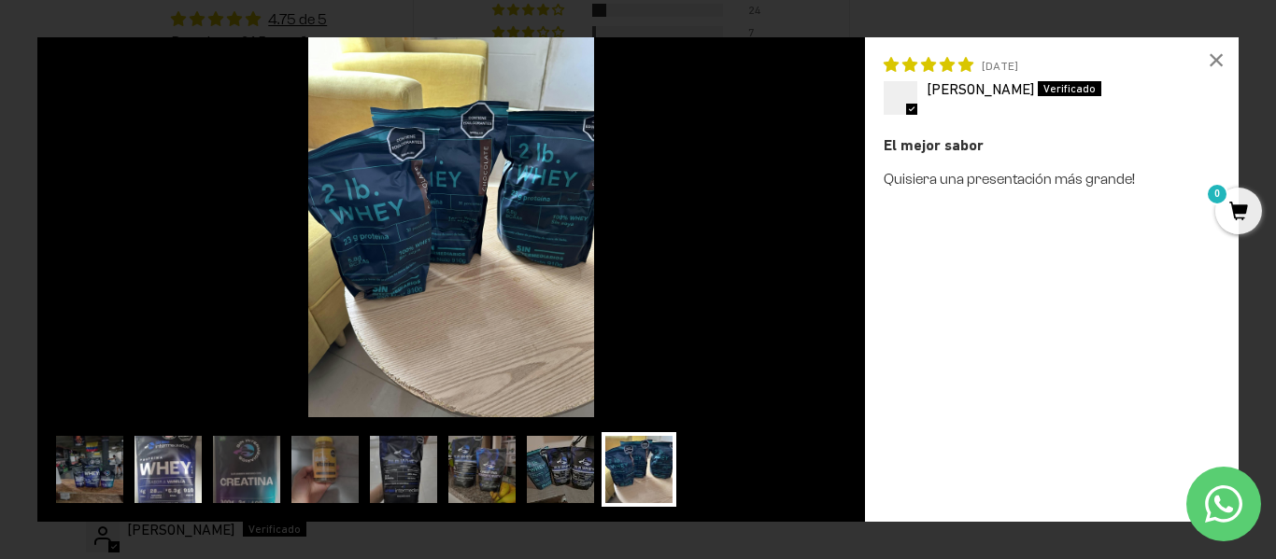
click at [168, 498] on img at bounding box center [168, 469] width 75 height 75
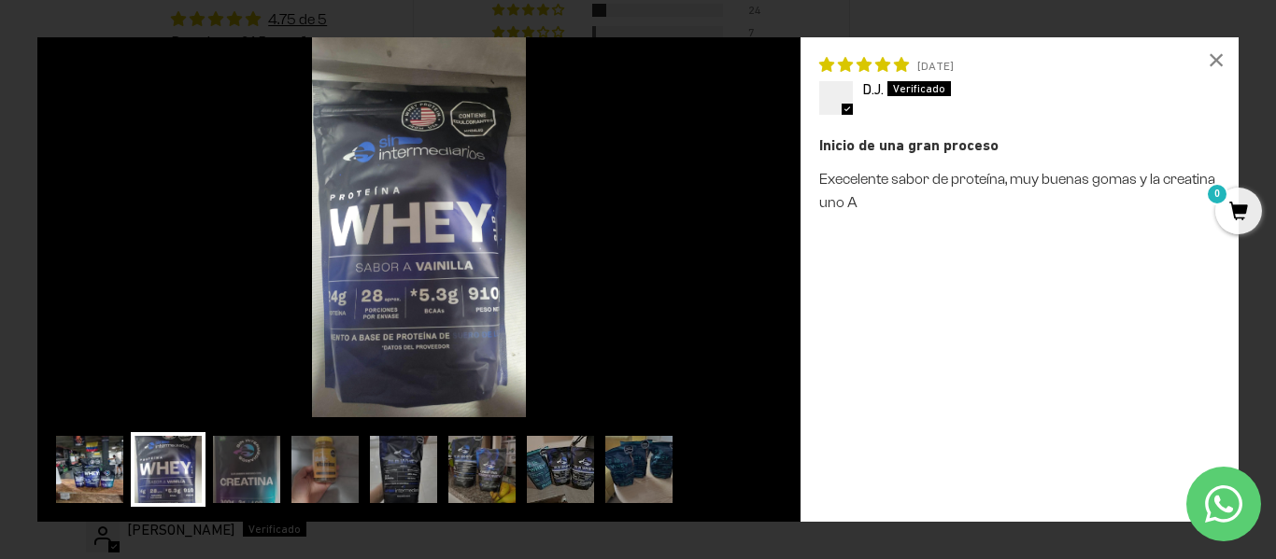
click at [103, 476] on img at bounding box center [89, 469] width 75 height 75
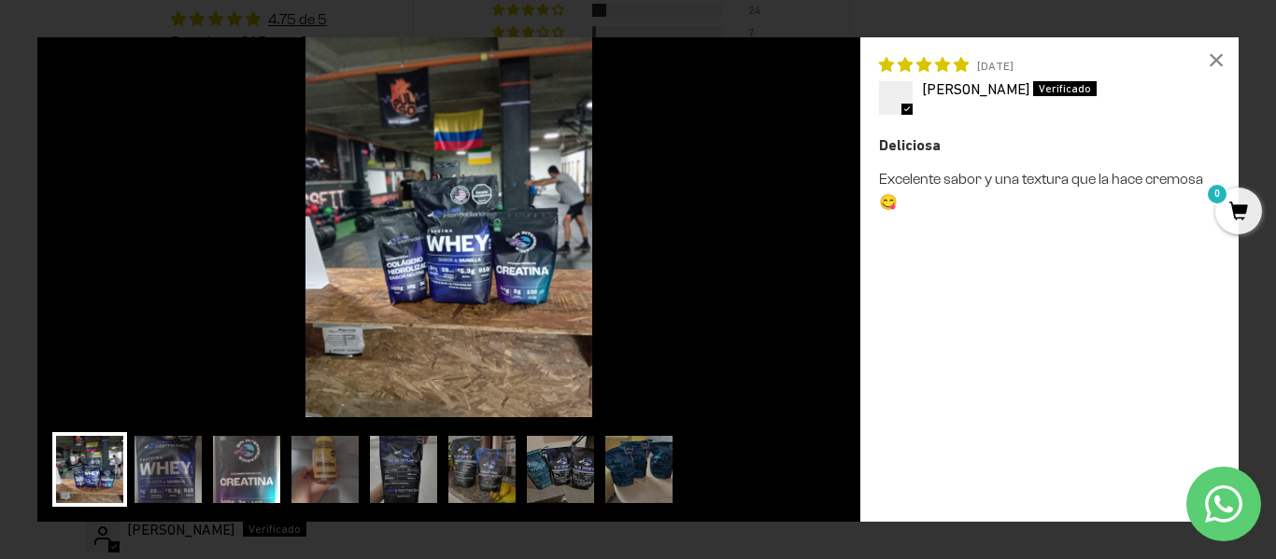
click at [216, 475] on img at bounding box center [246, 469] width 75 height 75
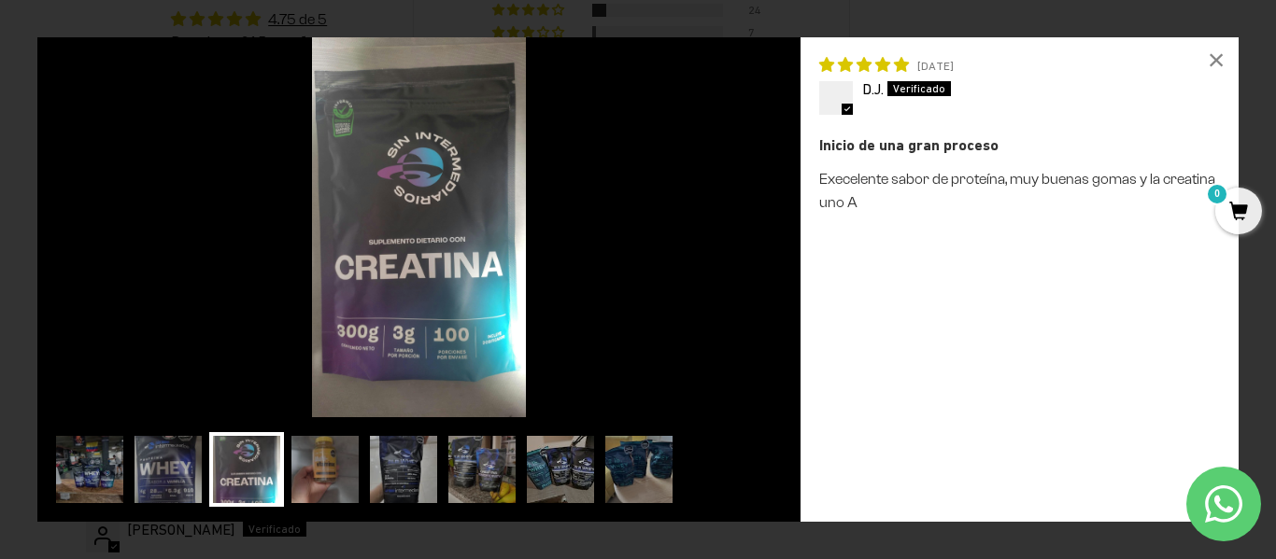
click at [0, 265] on div "Loading... × 04/25/2025 D.J. Inicio de una gran proceso Execelente sabor de pro…" at bounding box center [638, 279] width 1276 height 559
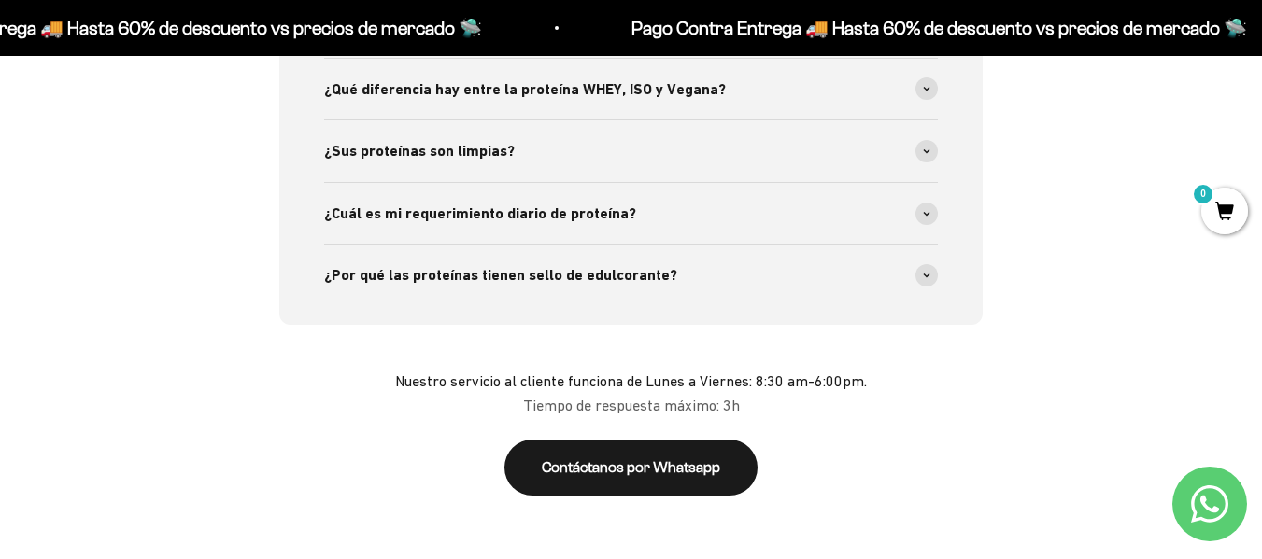
scroll to position [3500, 0]
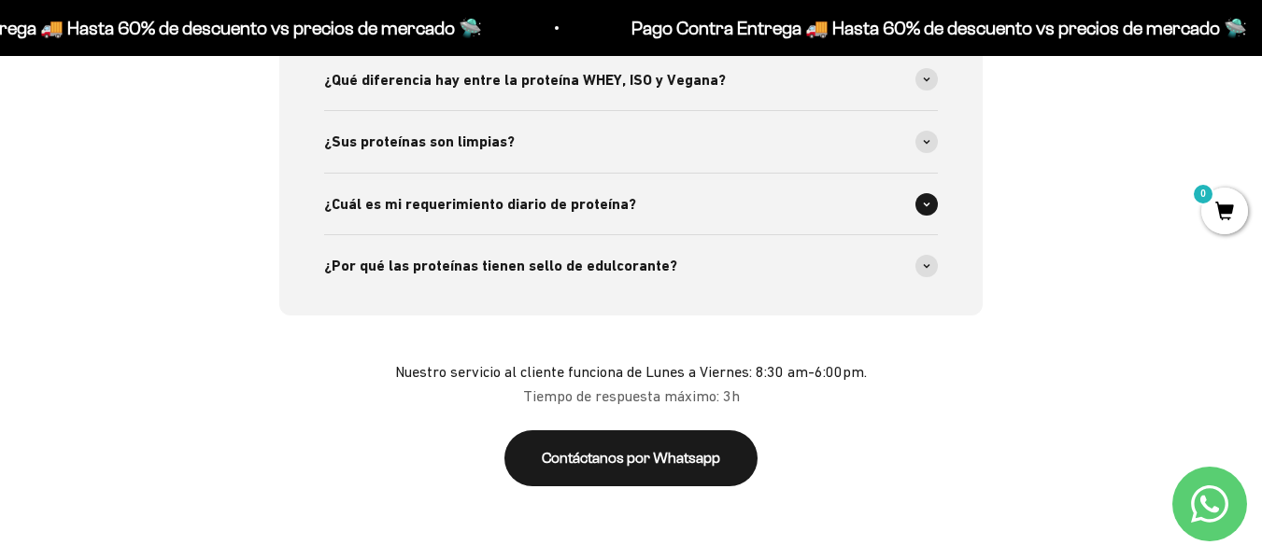
click at [549, 174] on div "¿Cuál es mi requerimiento diario de proteína?" at bounding box center [630, 205] width 613 height 62
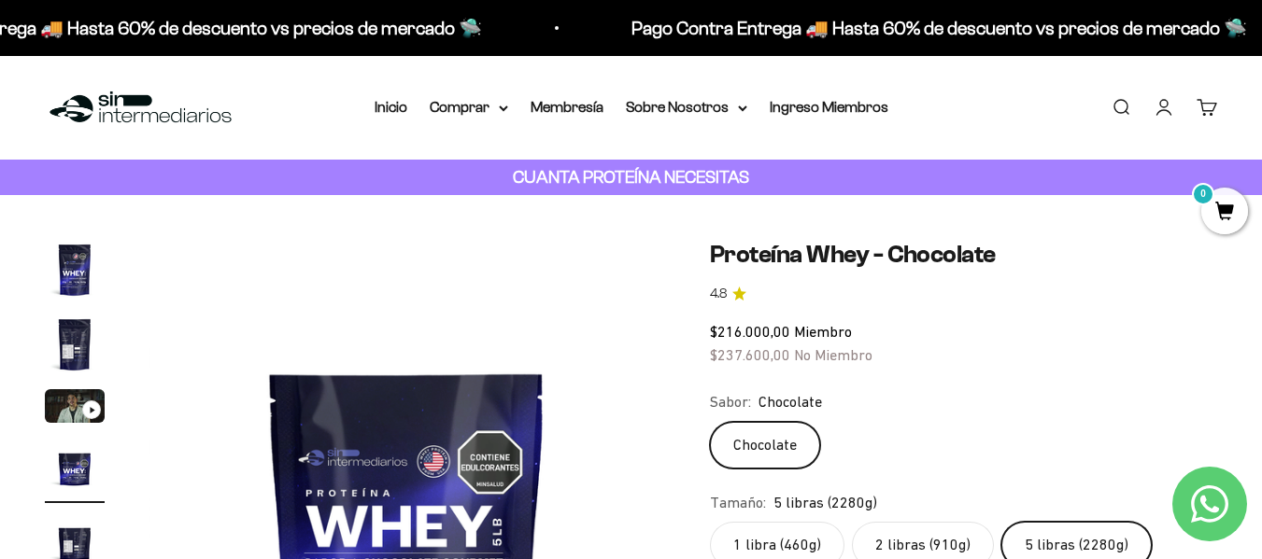
scroll to position [1, 0]
click at [477, 102] on summary "Comprar" at bounding box center [469, 106] width 78 height 24
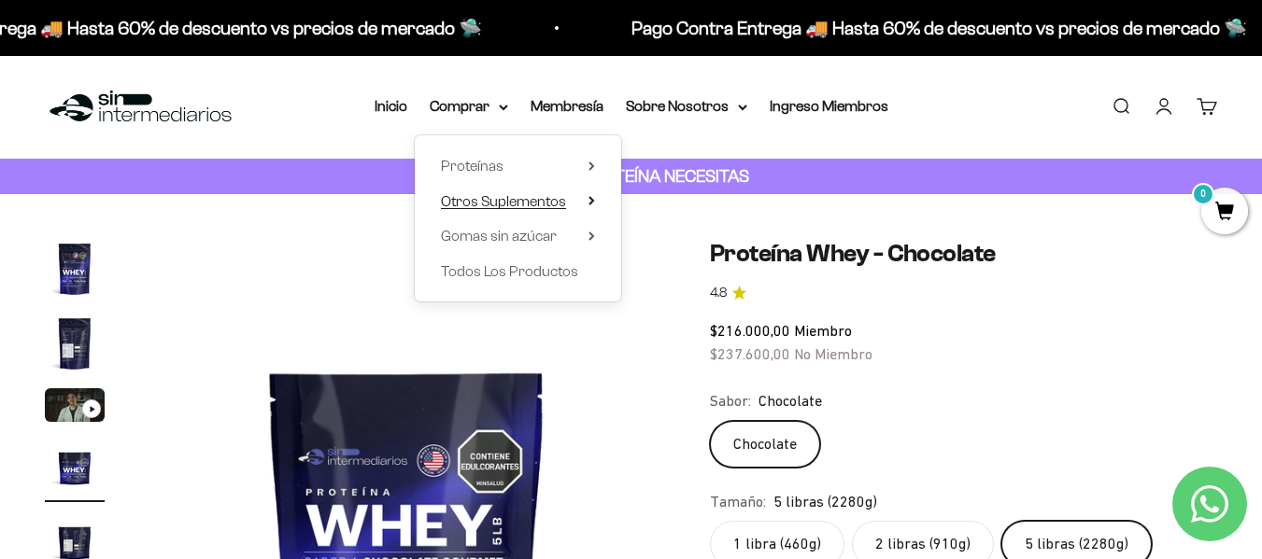
click at [494, 210] on span "Otros Suplementos" at bounding box center [503, 202] width 125 height 24
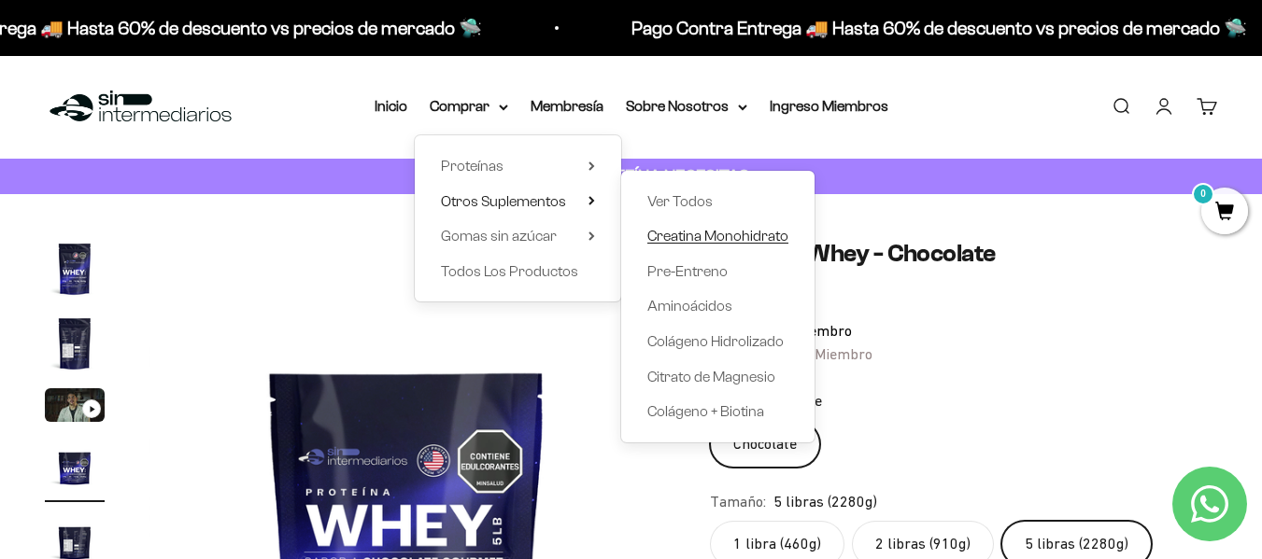
click at [699, 239] on span "Creatina Monohidrato" at bounding box center [717, 236] width 141 height 16
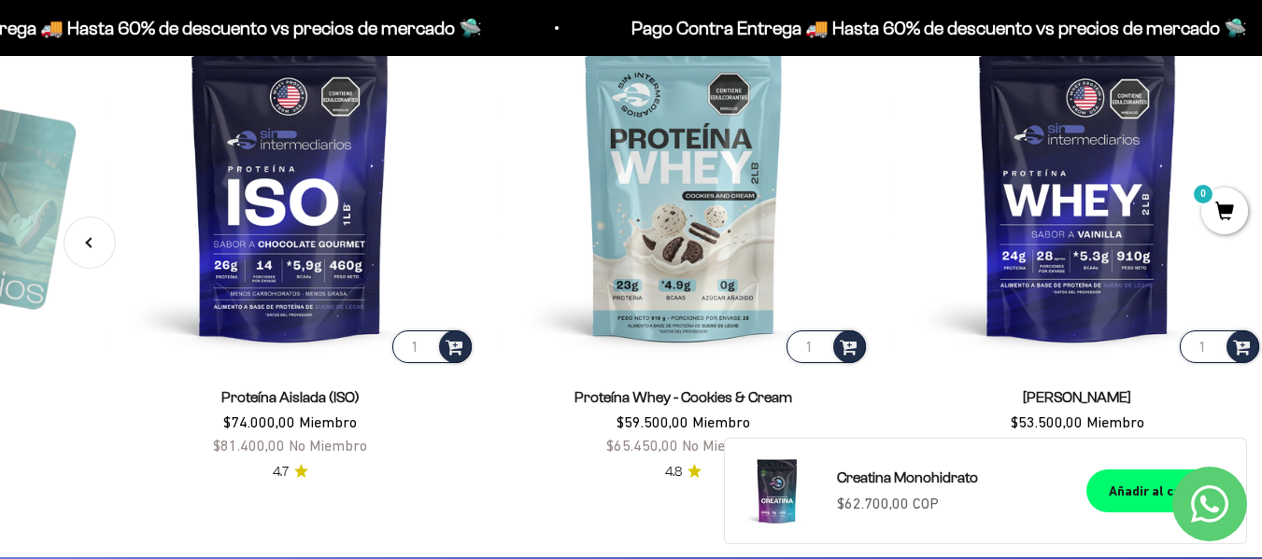
scroll to position [0, 1194]
